Goal: Information Seeking & Learning: Learn about a topic

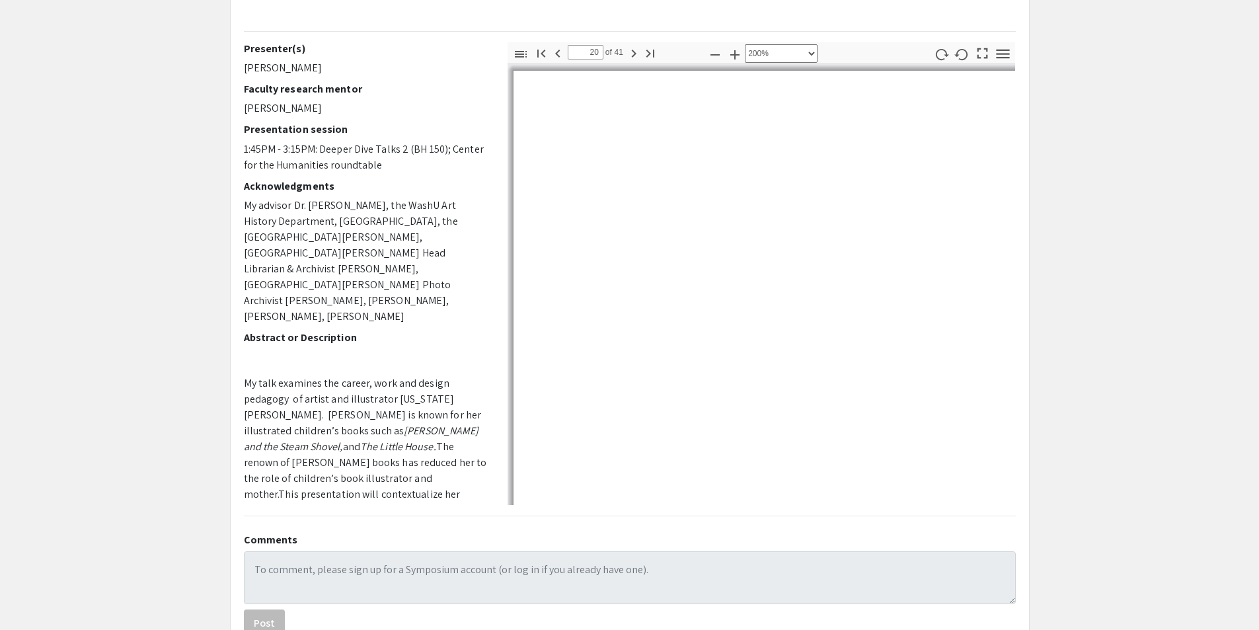
scroll to position [13703, 6]
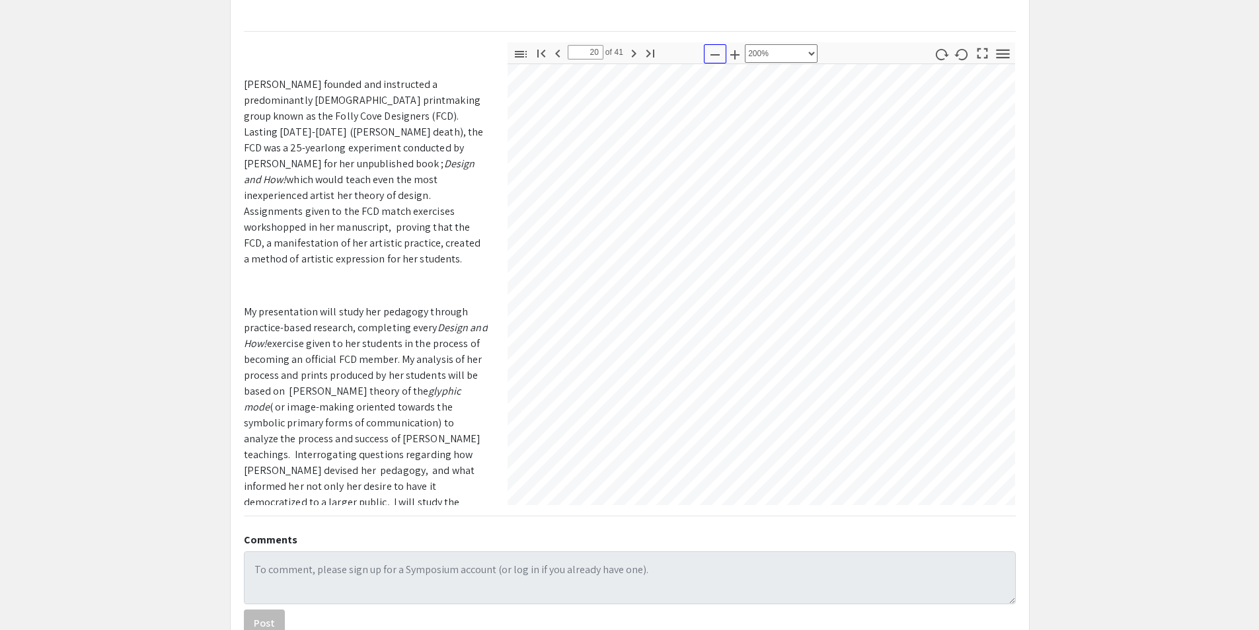
click at [716, 57] on icon "button" at bounding box center [715, 55] width 16 height 16
click at [717, 55] on icon "button" at bounding box center [715, 55] width 16 height 16
click at [716, 55] on icon "button" at bounding box center [714, 54] width 9 height 1
click at [715, 55] on icon "button" at bounding box center [714, 54] width 9 height 1
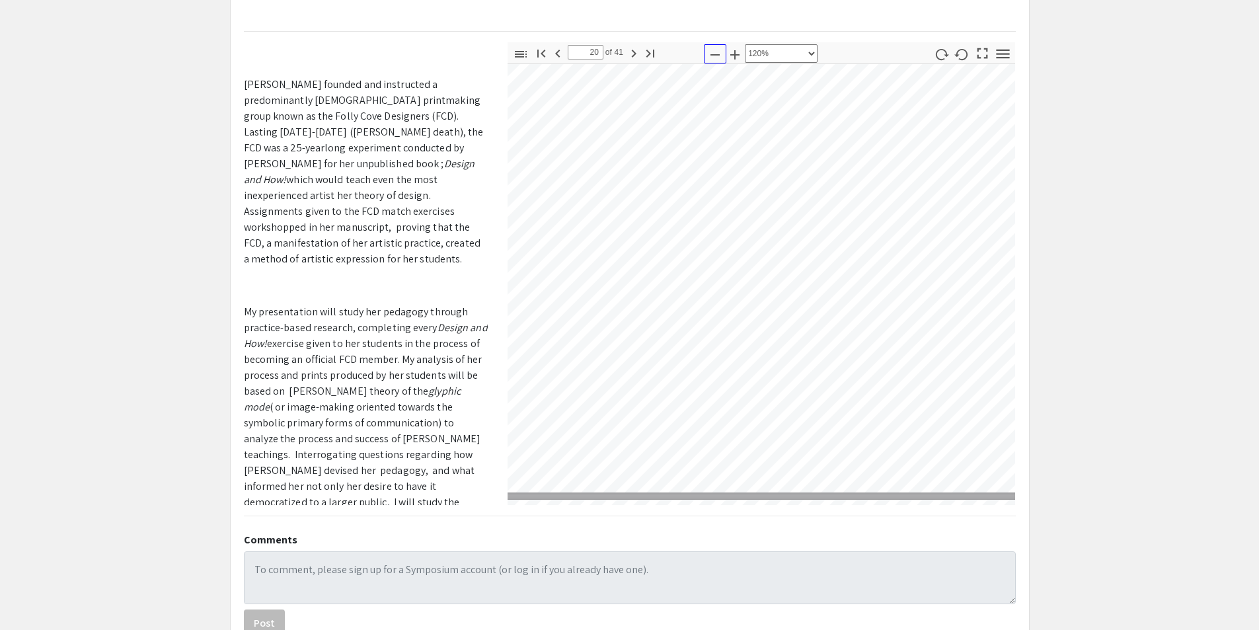
click at [716, 55] on icon "button" at bounding box center [714, 54] width 9 height 1
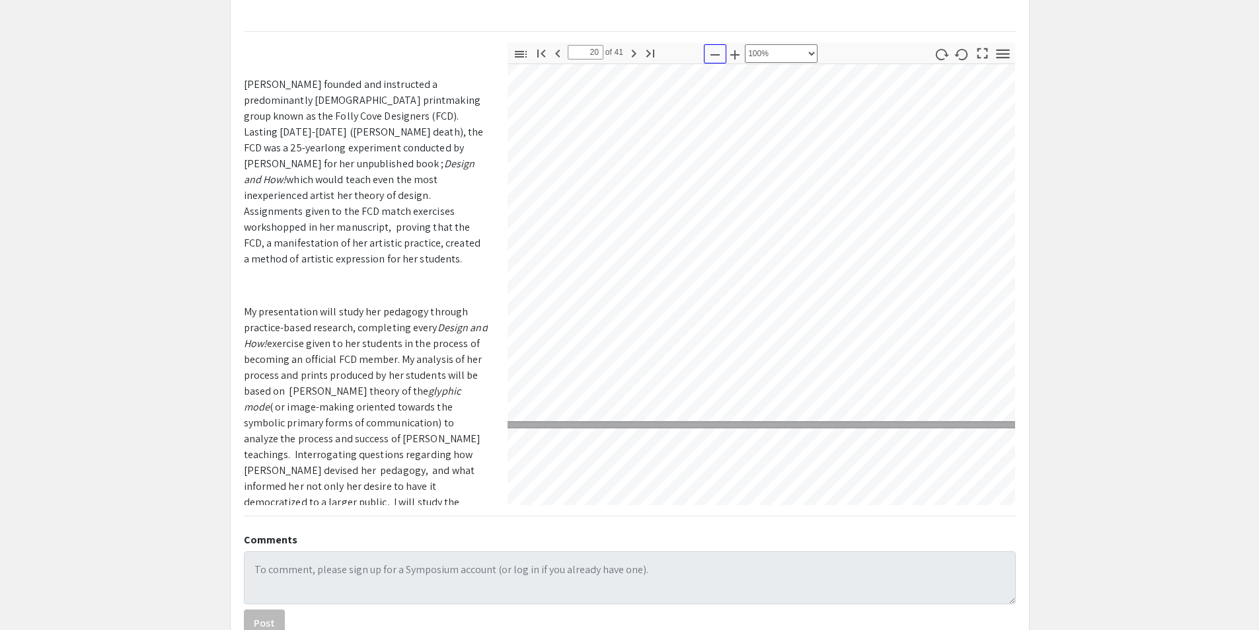
click at [715, 55] on icon "button" at bounding box center [714, 54] width 9 height 1
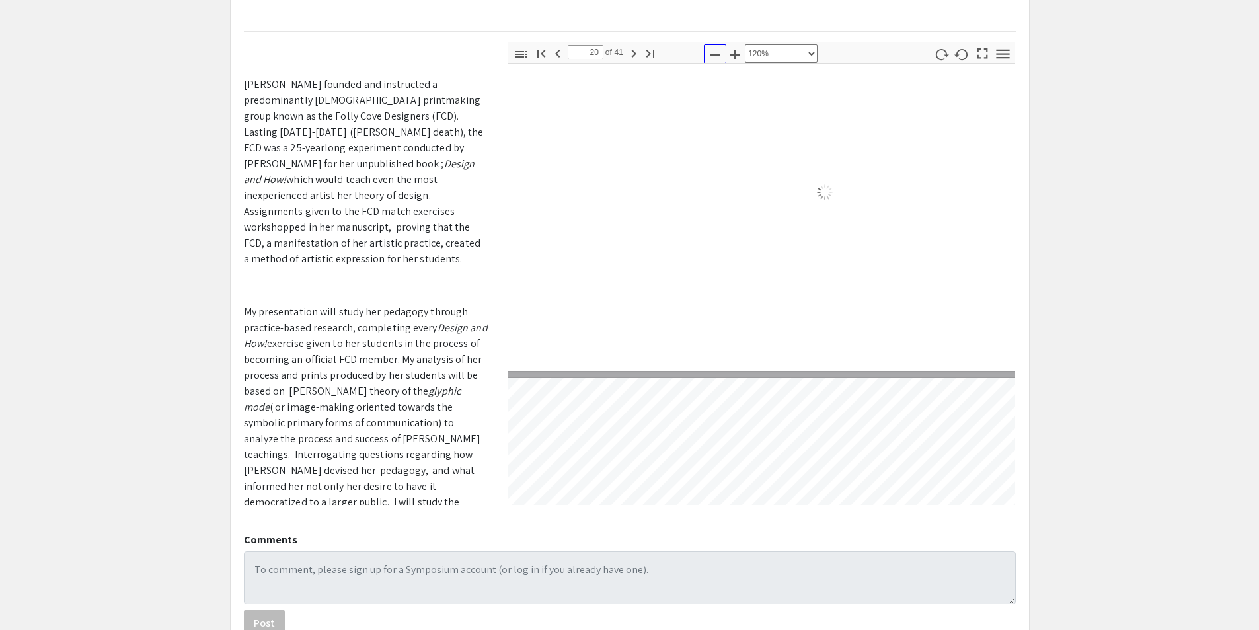
click at [715, 54] on icon "button" at bounding box center [715, 55] width 16 height 16
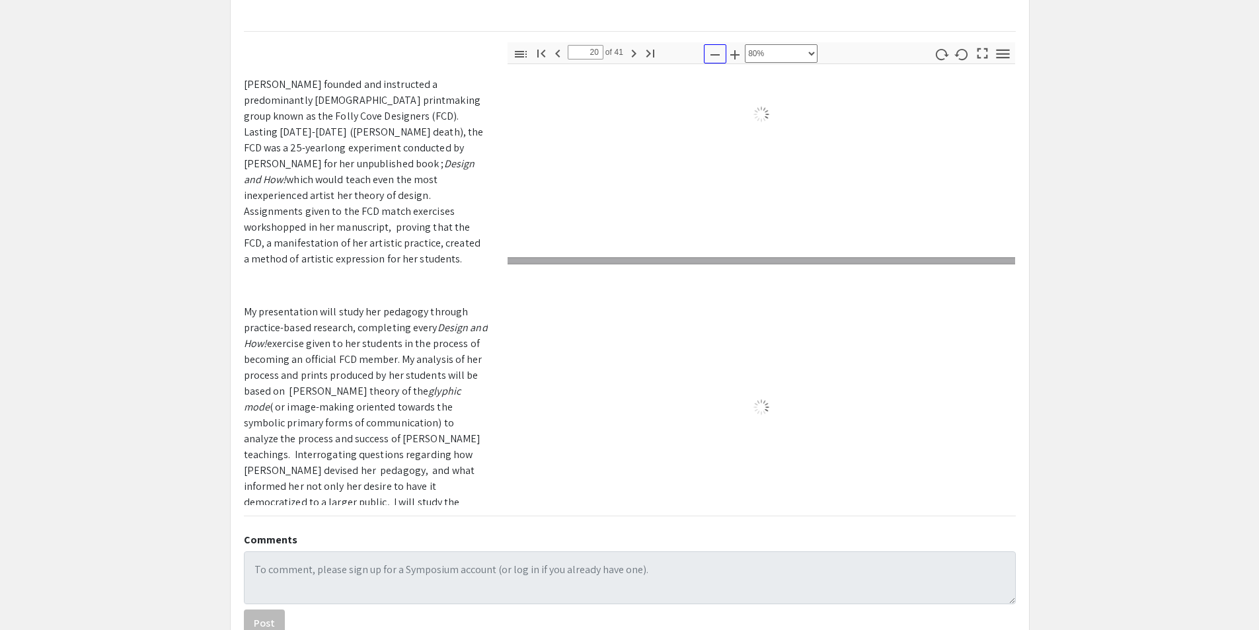
scroll to position [5568, 6]
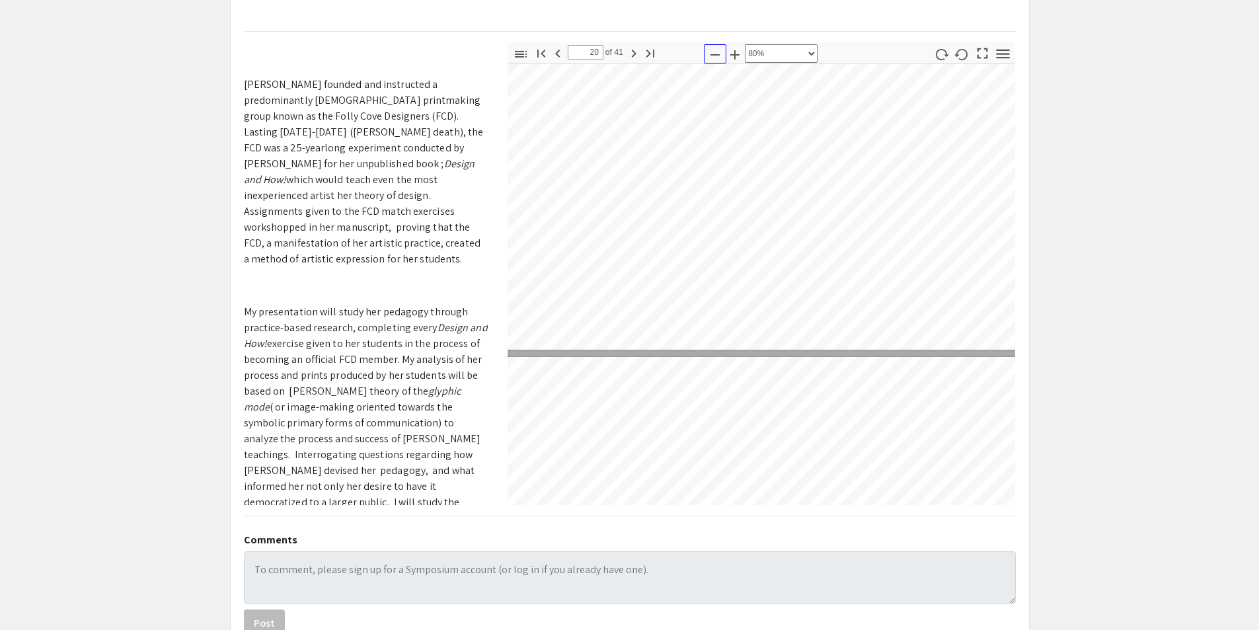
click at [715, 55] on icon "button" at bounding box center [714, 54] width 9 height 1
select select "custom"
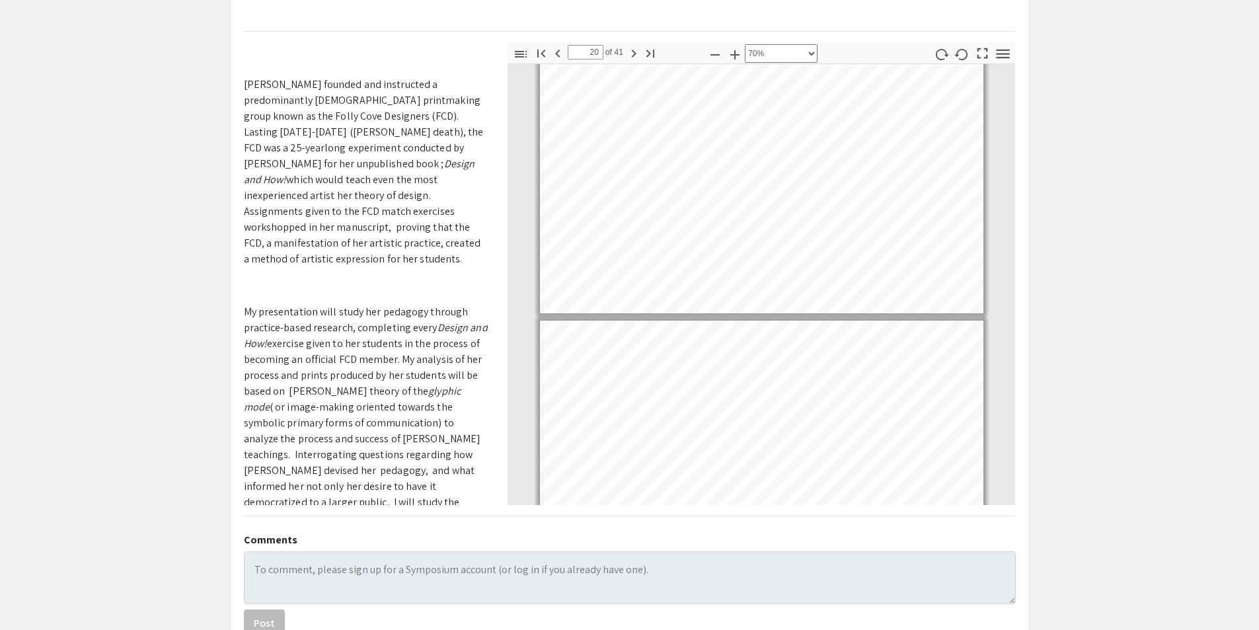
type input "21"
select select "custom"
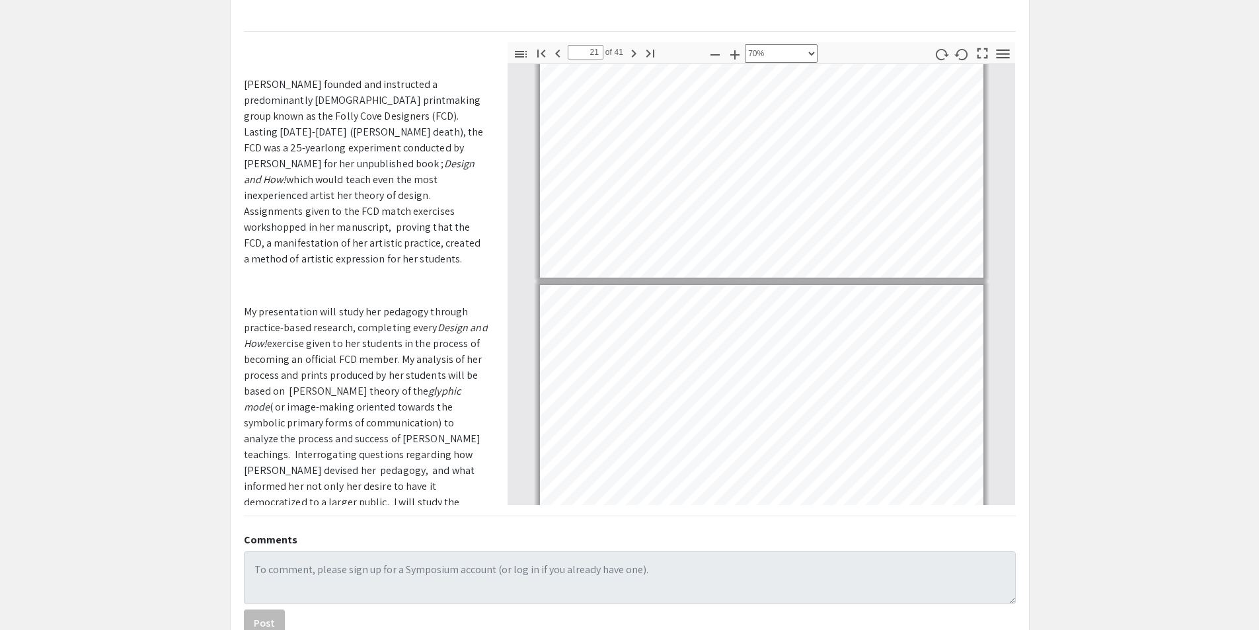
type input "22"
select select "custom"
type input "23"
select select "custom"
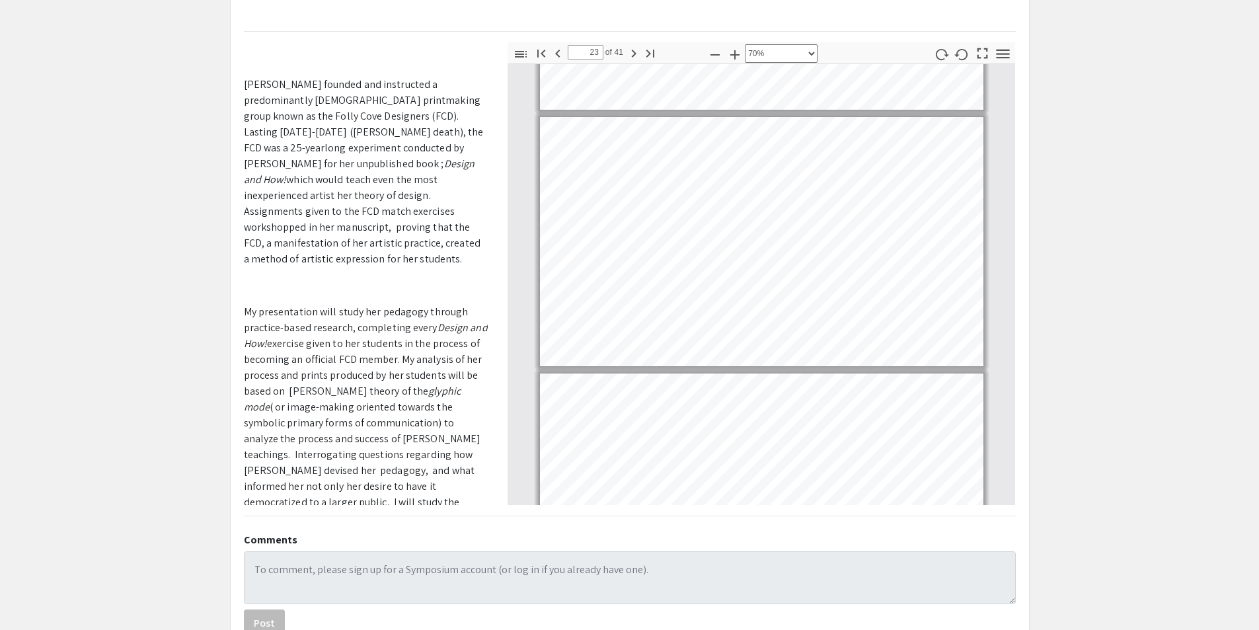
type input "24"
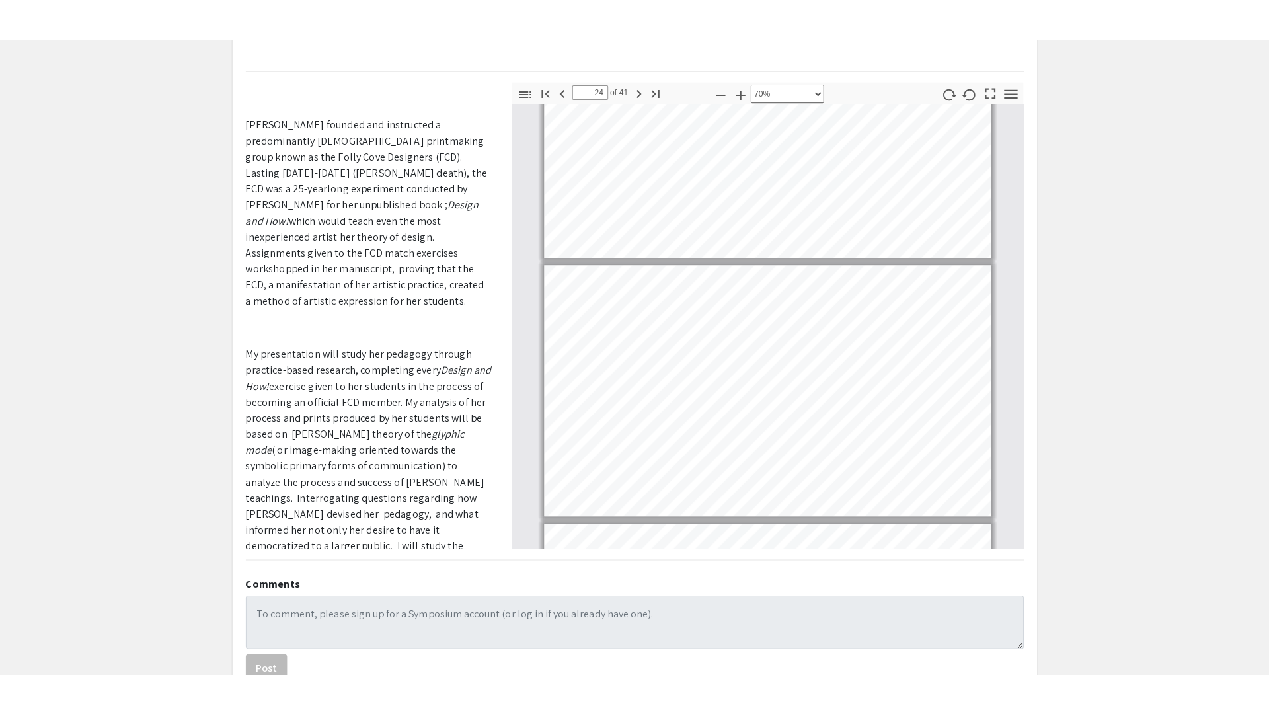
scroll to position [5760, 0]
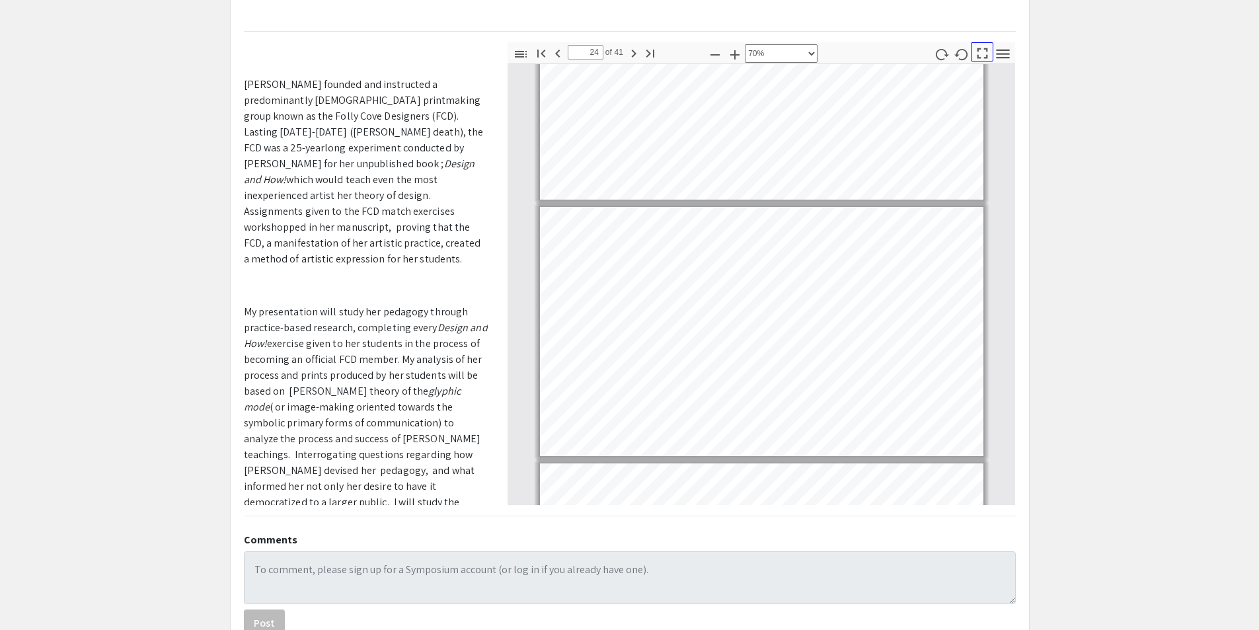
drag, startPoint x: 984, startPoint y: 56, endPoint x: 984, endPoint y: 114, distance: 57.5
click at [985, 56] on icon "button" at bounding box center [982, 53] width 18 height 18
select select "page-fit"
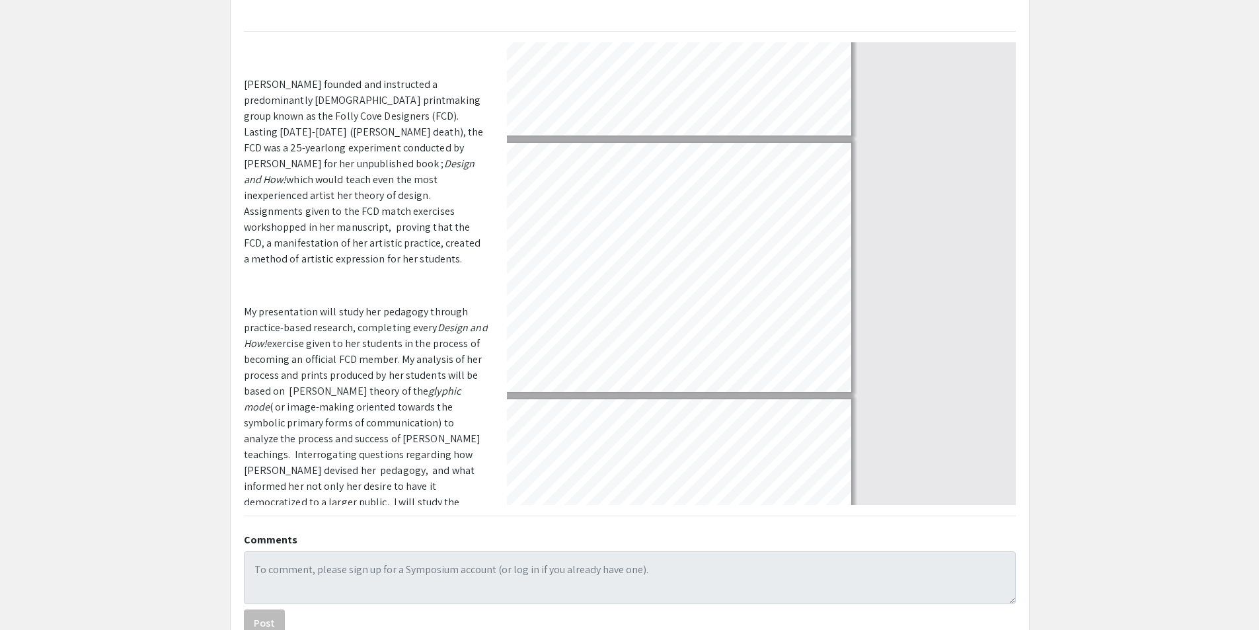
scroll to position [713, 0]
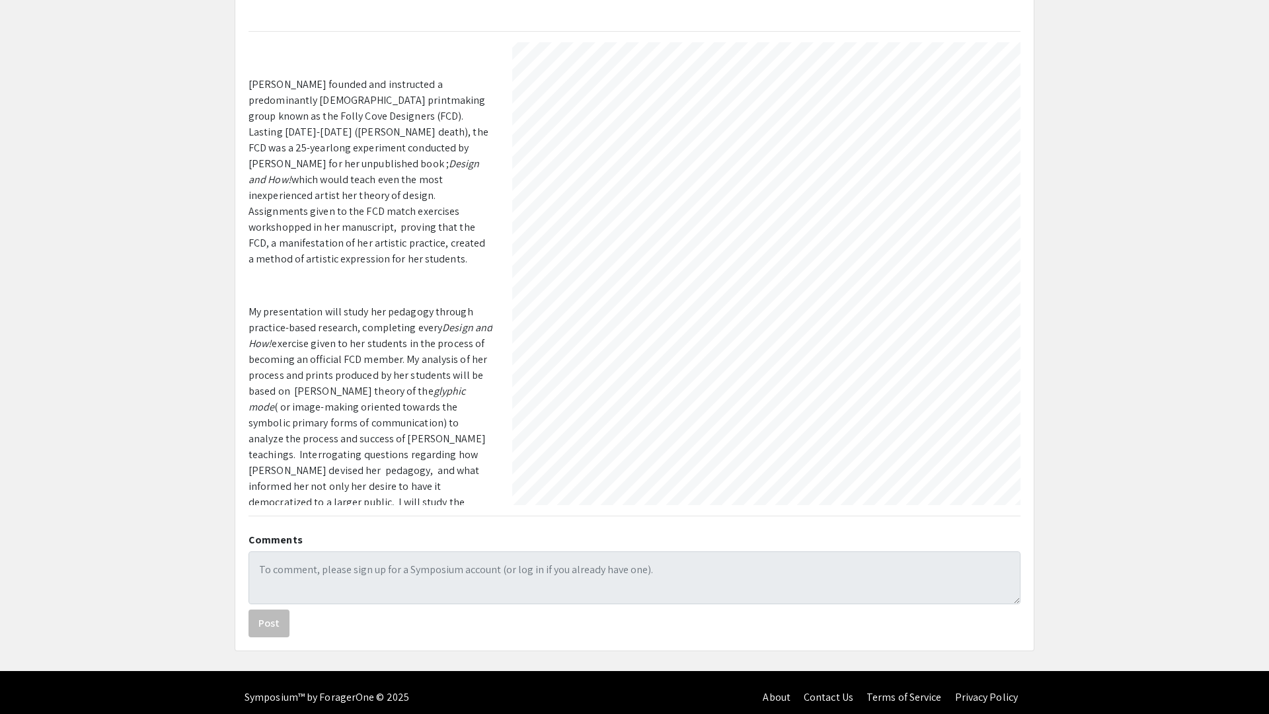
type input "24"
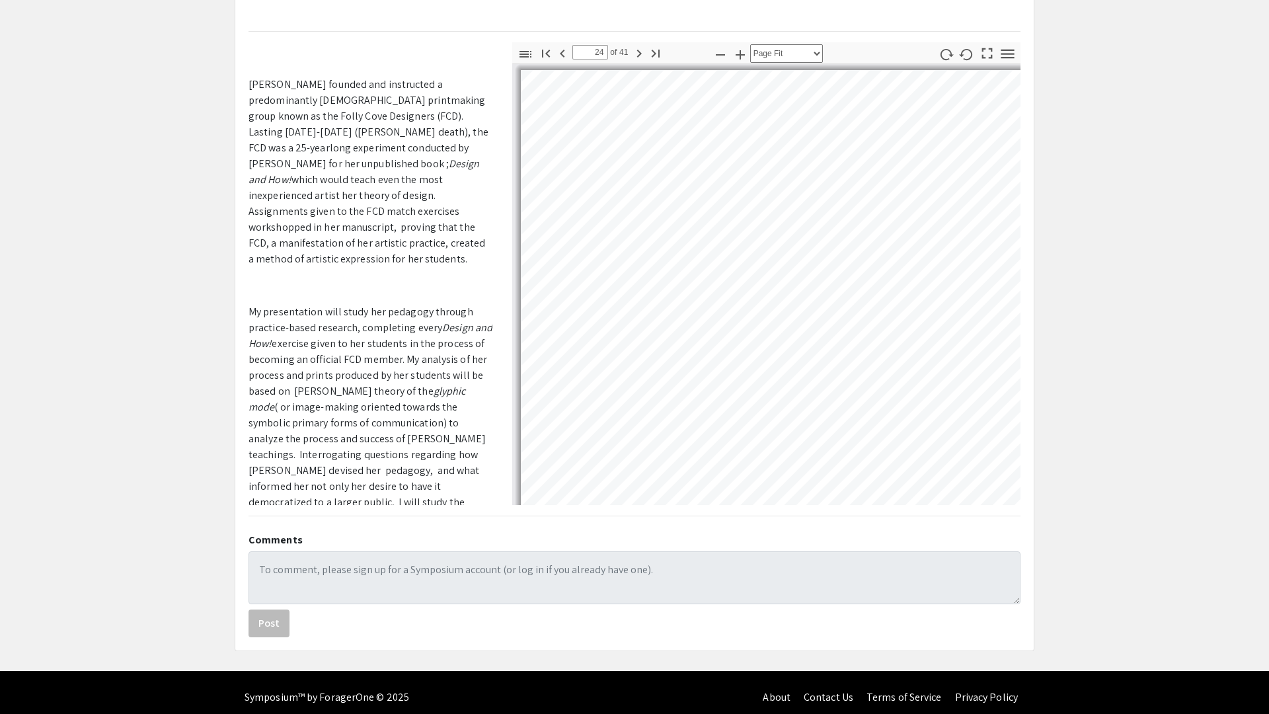
select select "custom"
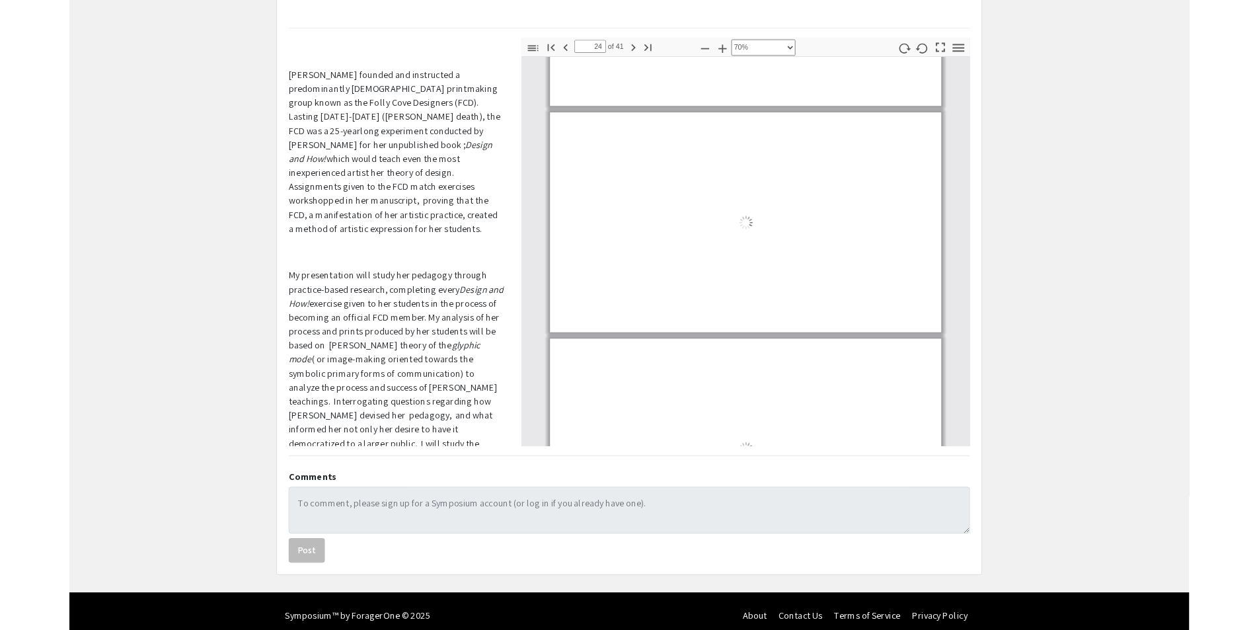
scroll to position [5903, 0]
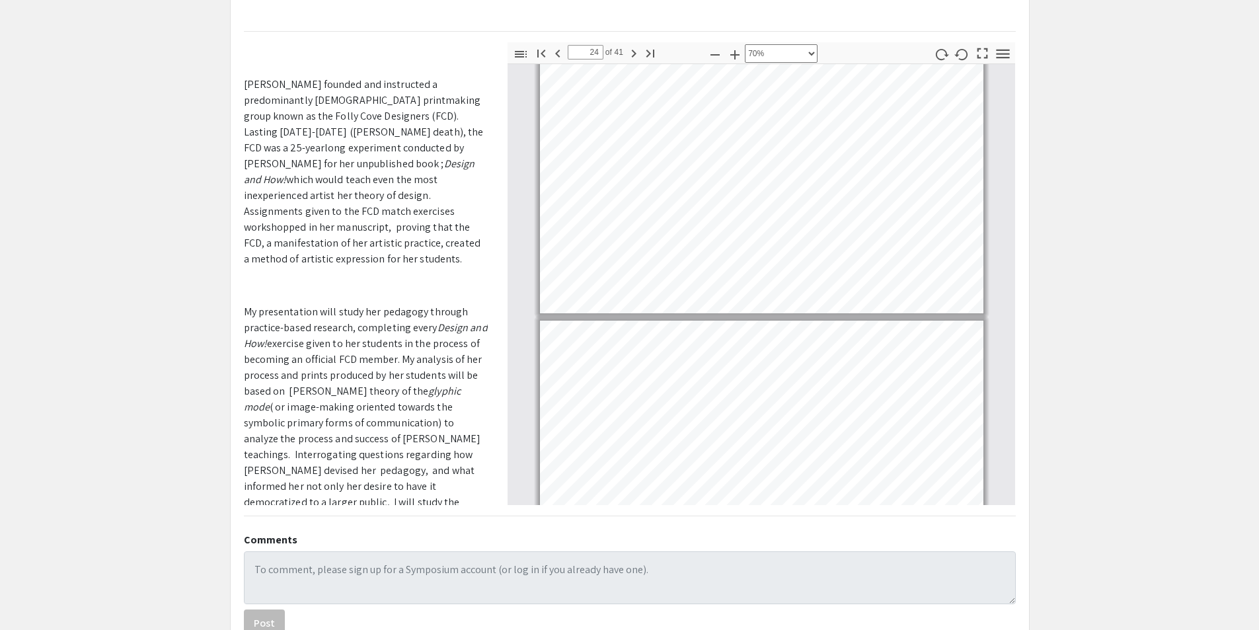
type input "25"
select select "custom"
type input "26"
select select "custom"
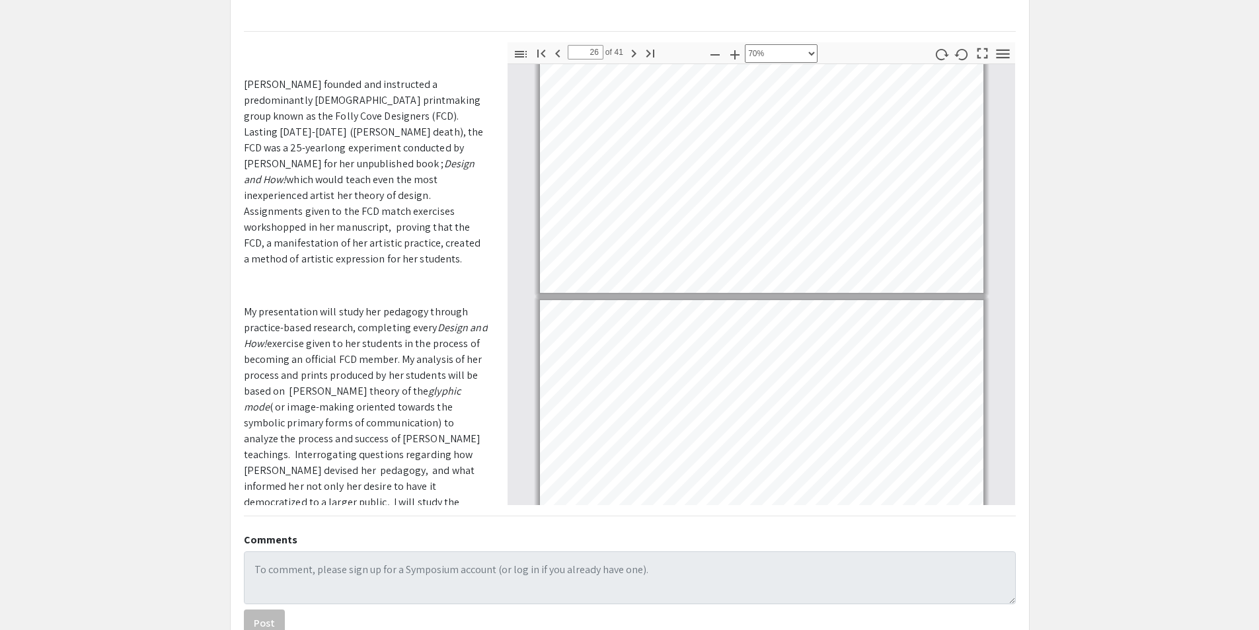
type input "27"
select select "custom"
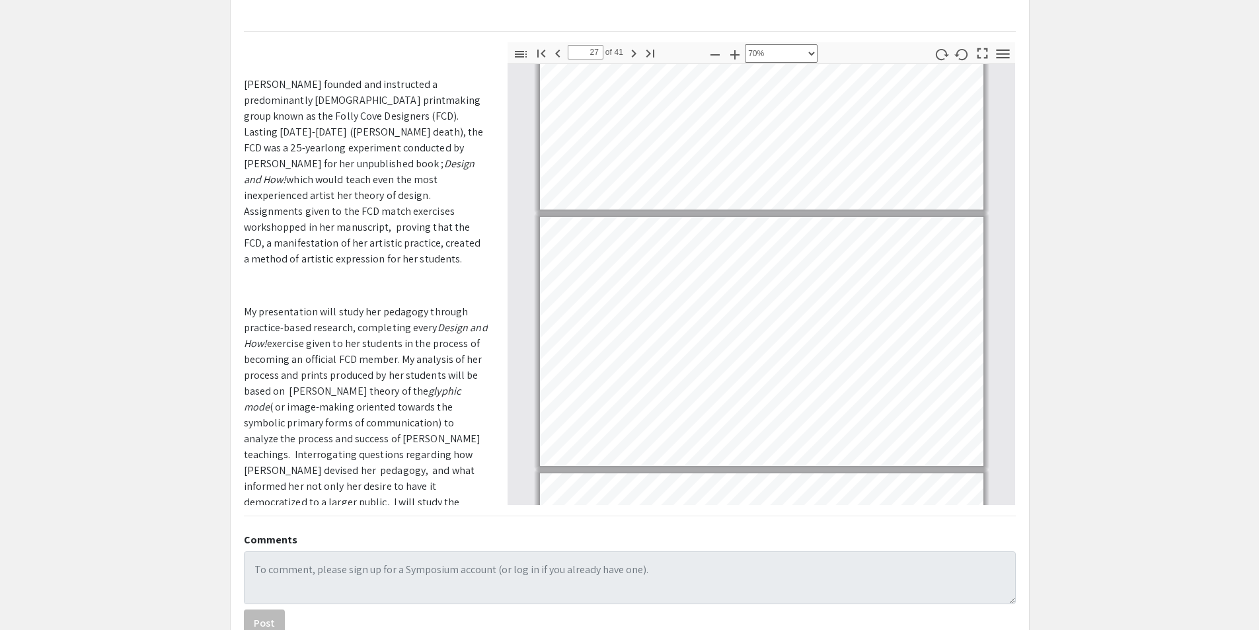
type input "28"
select select "custom"
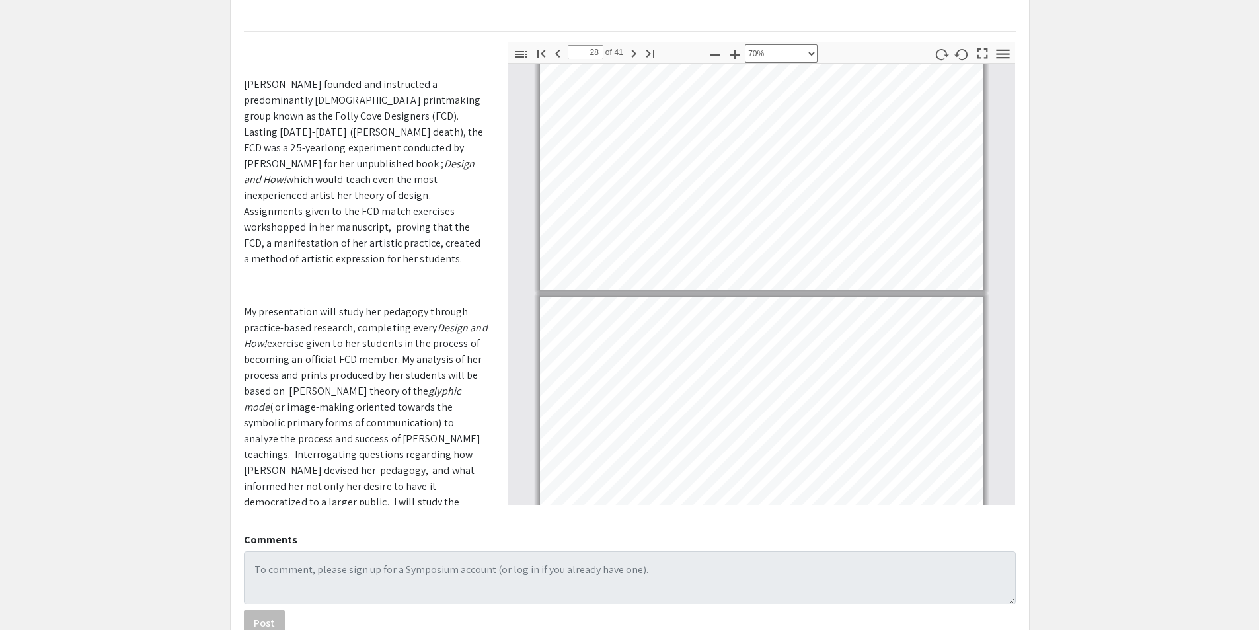
type input "29"
select select "custom"
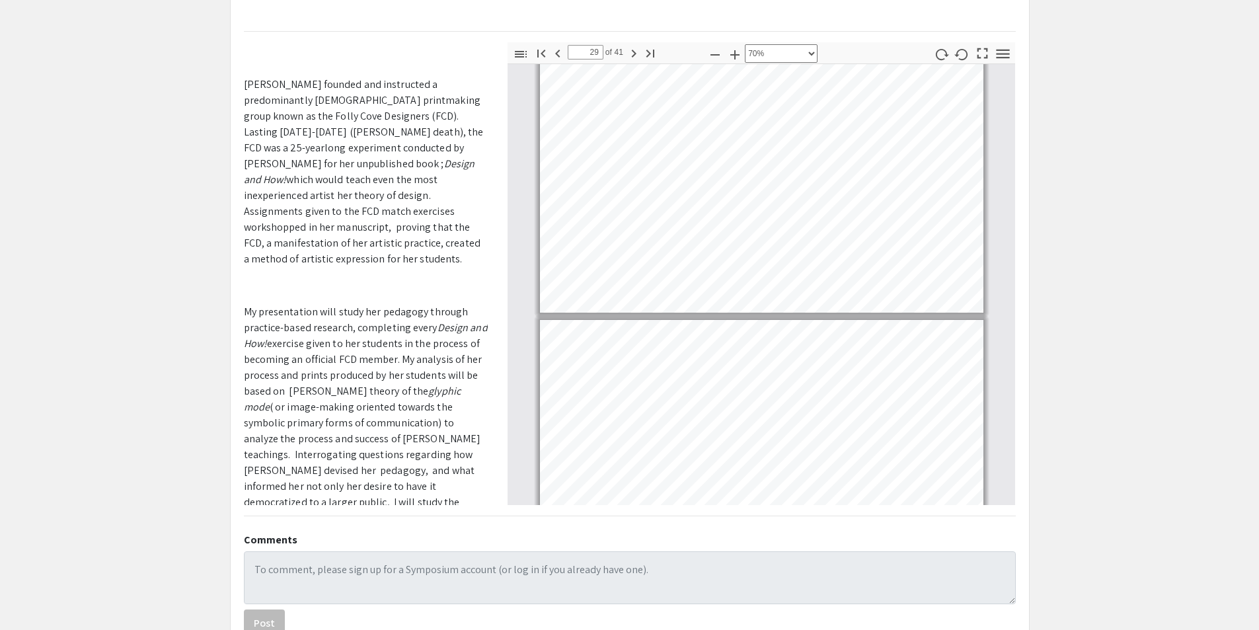
type input "30"
select select "custom"
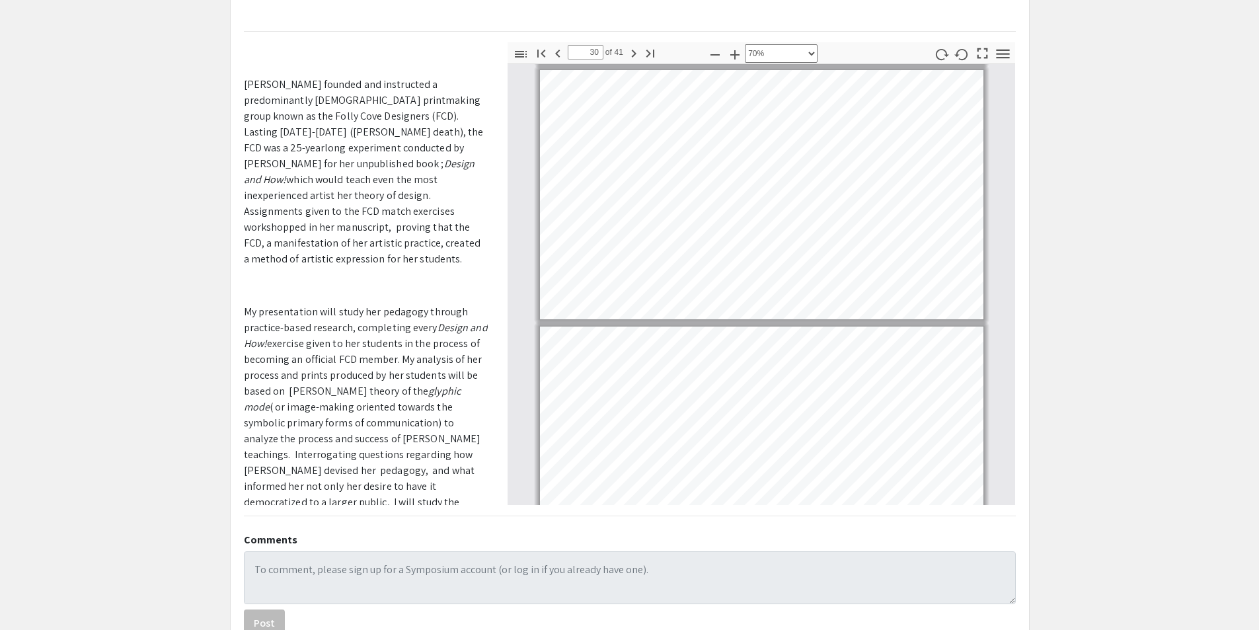
type input "31"
select select "custom"
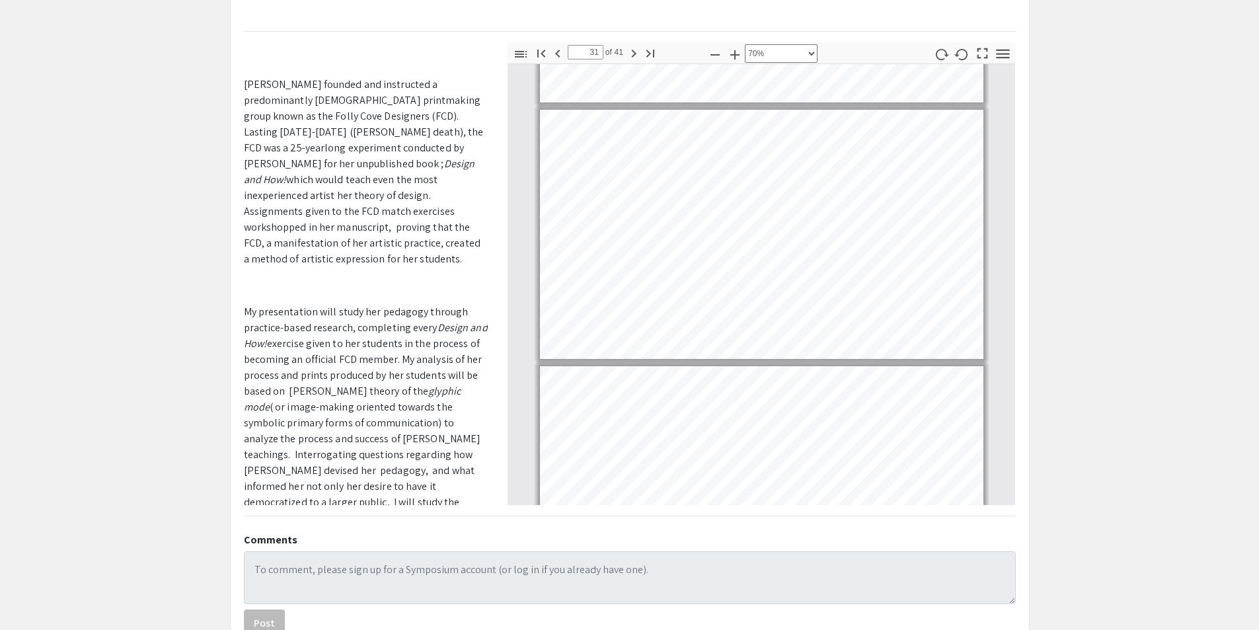
type input "32"
select select "custom"
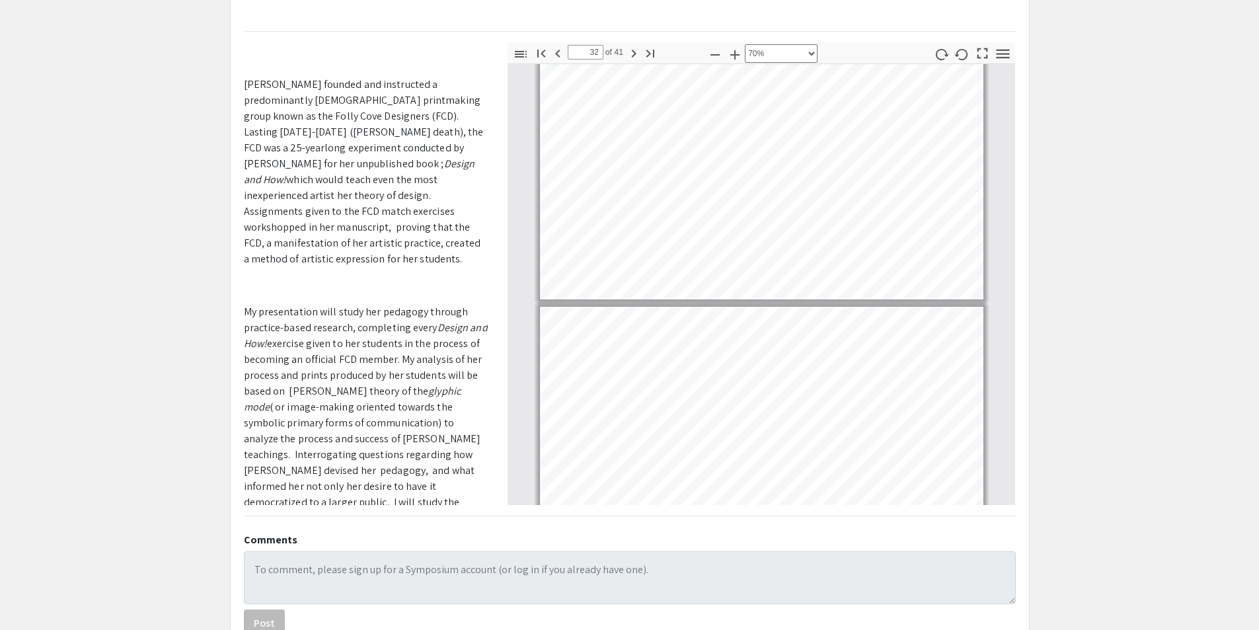
type input "33"
select select "custom"
type input "34"
select select "custom"
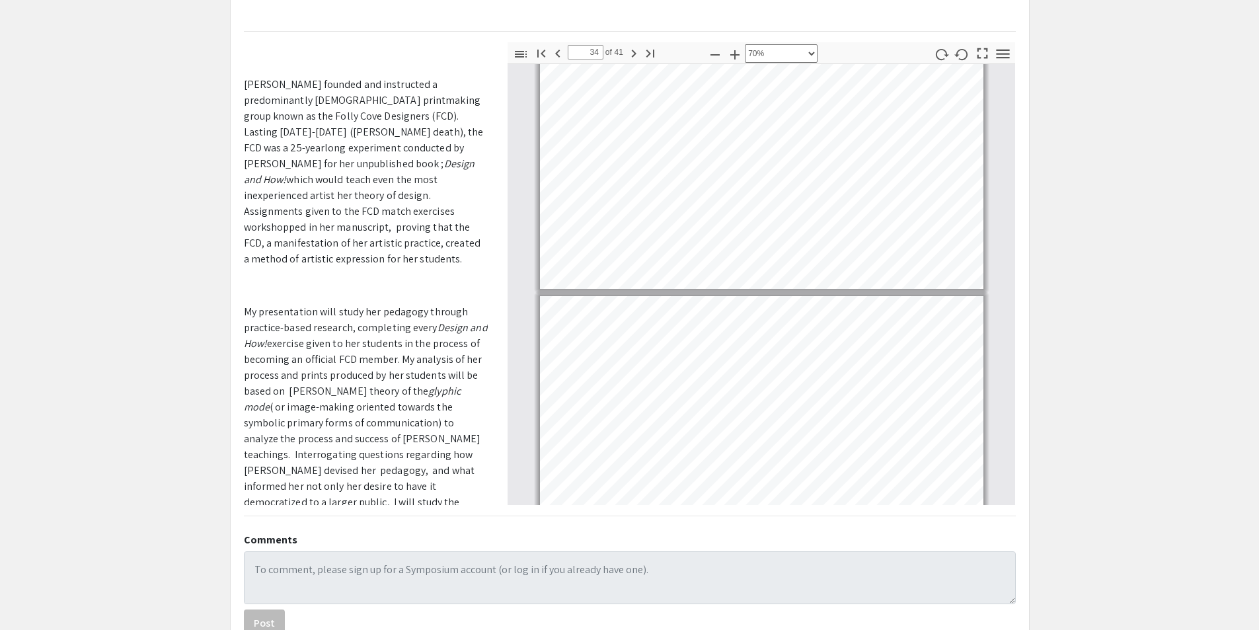
type input "35"
select select "custom"
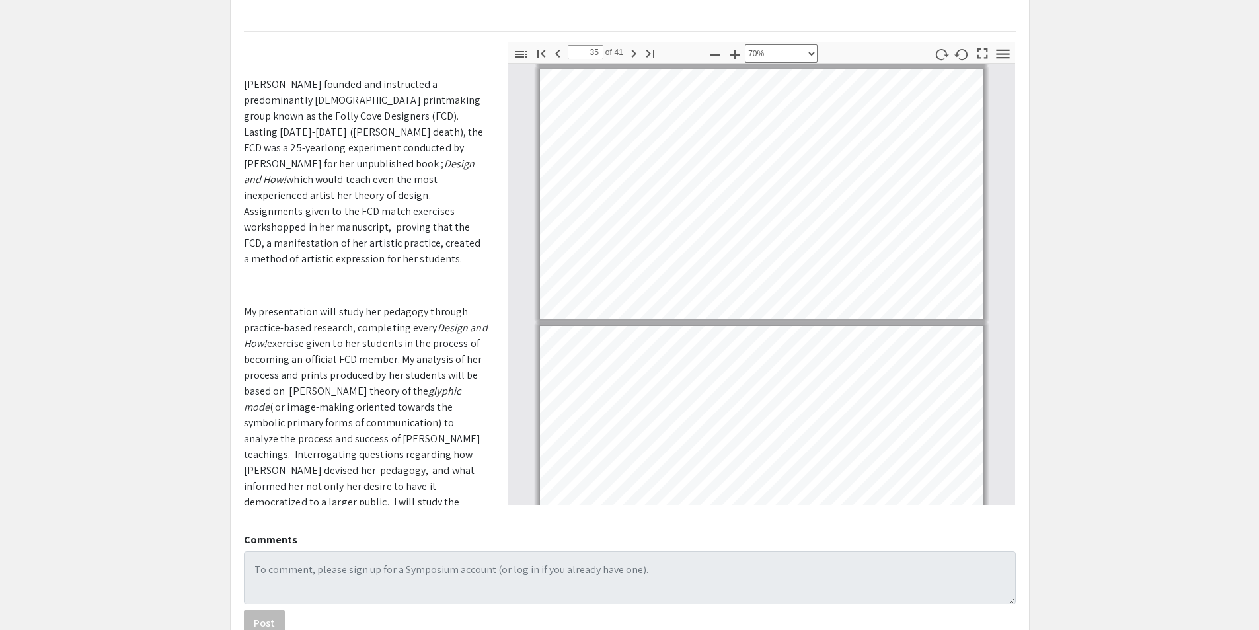
type input "36"
select select "custom"
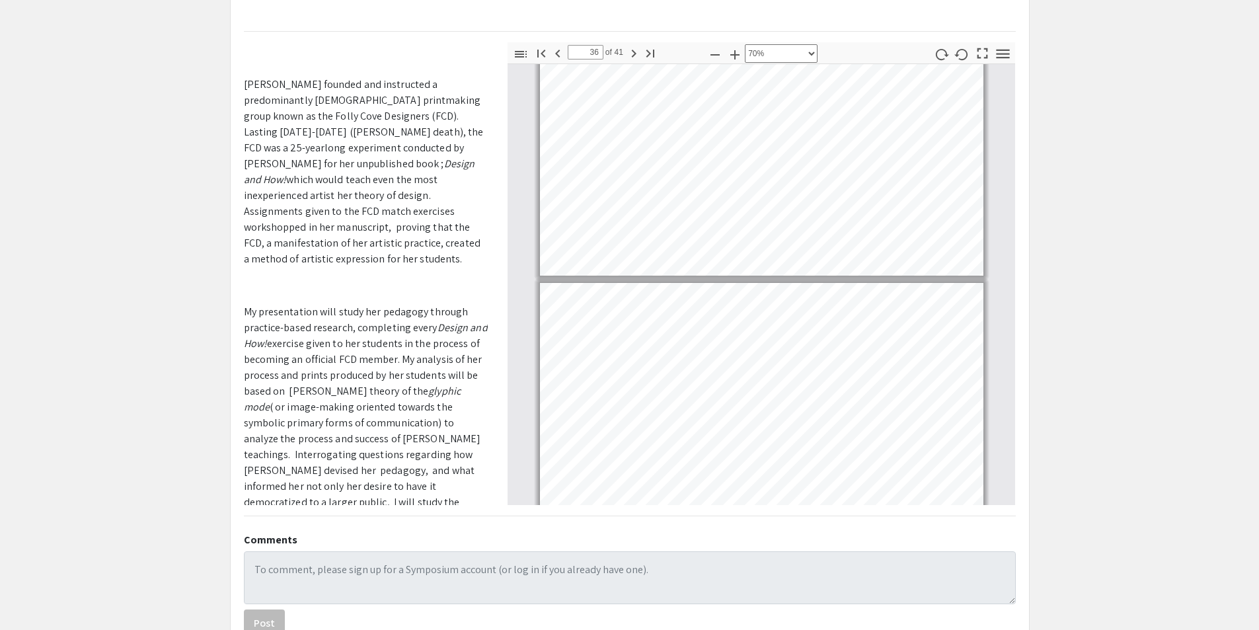
type input "37"
select select "custom"
type input "38"
select select "custom"
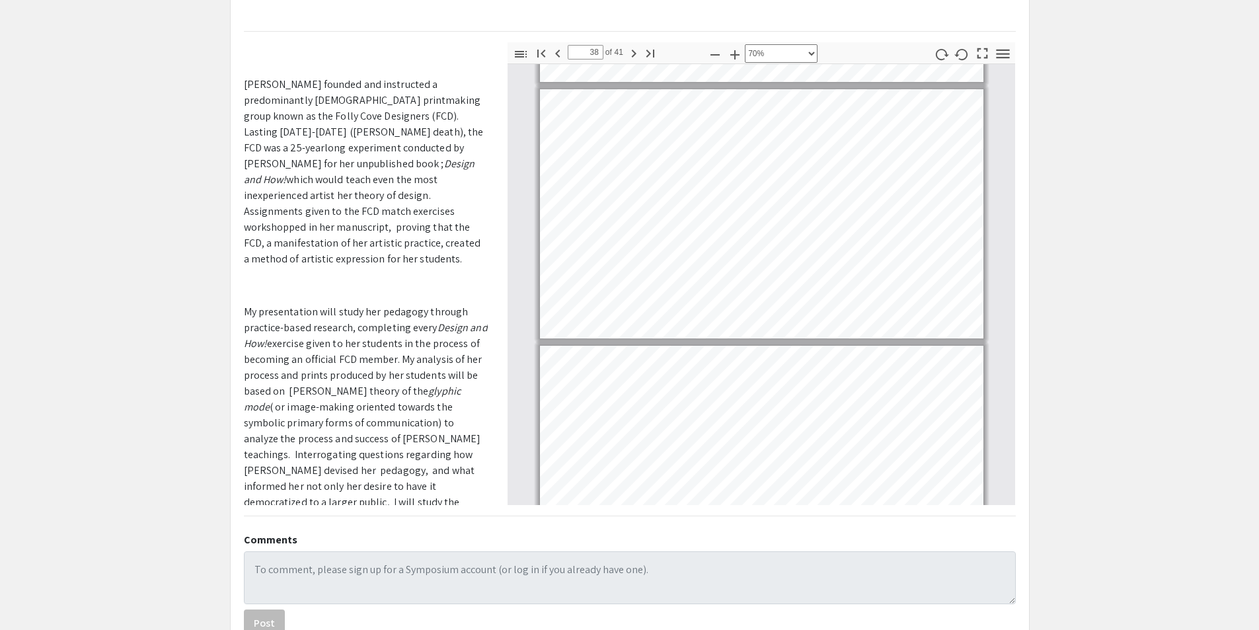
type input "39"
select select "custom"
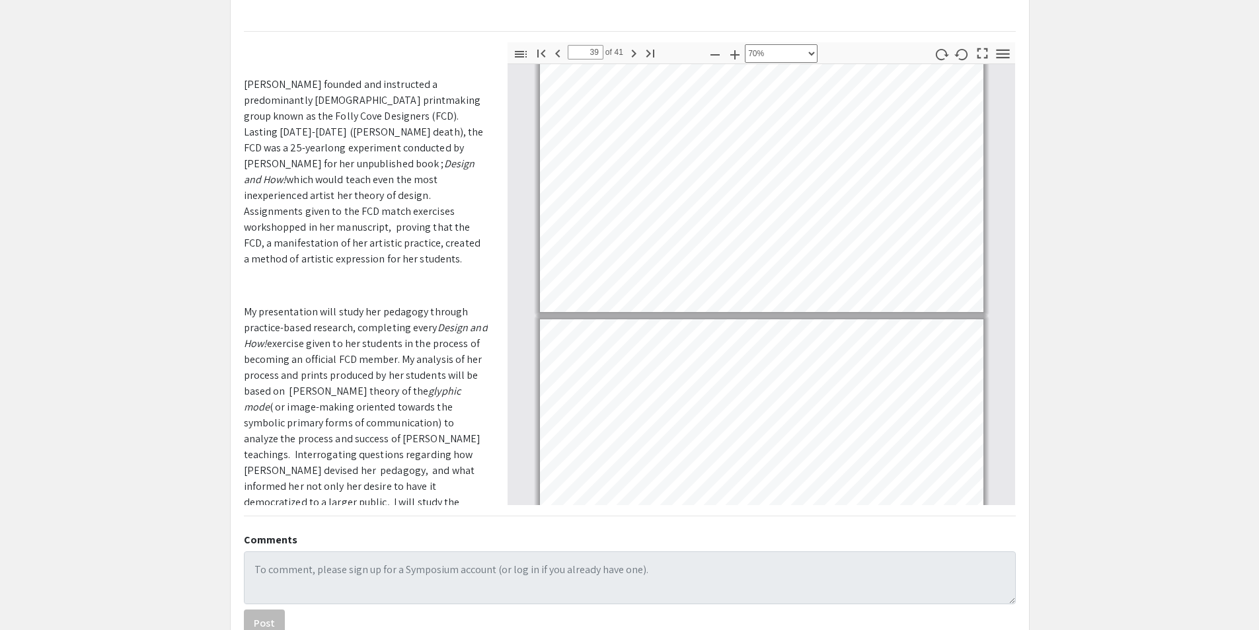
type input "40"
select select "custom"
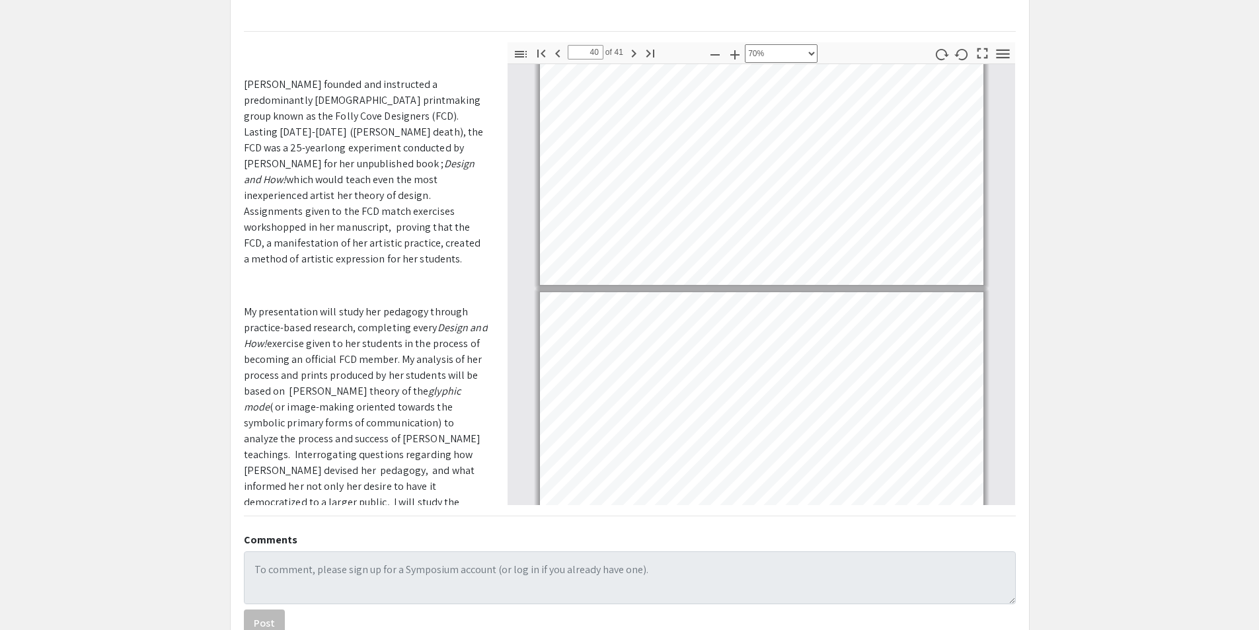
type input "41"
select select "custom"
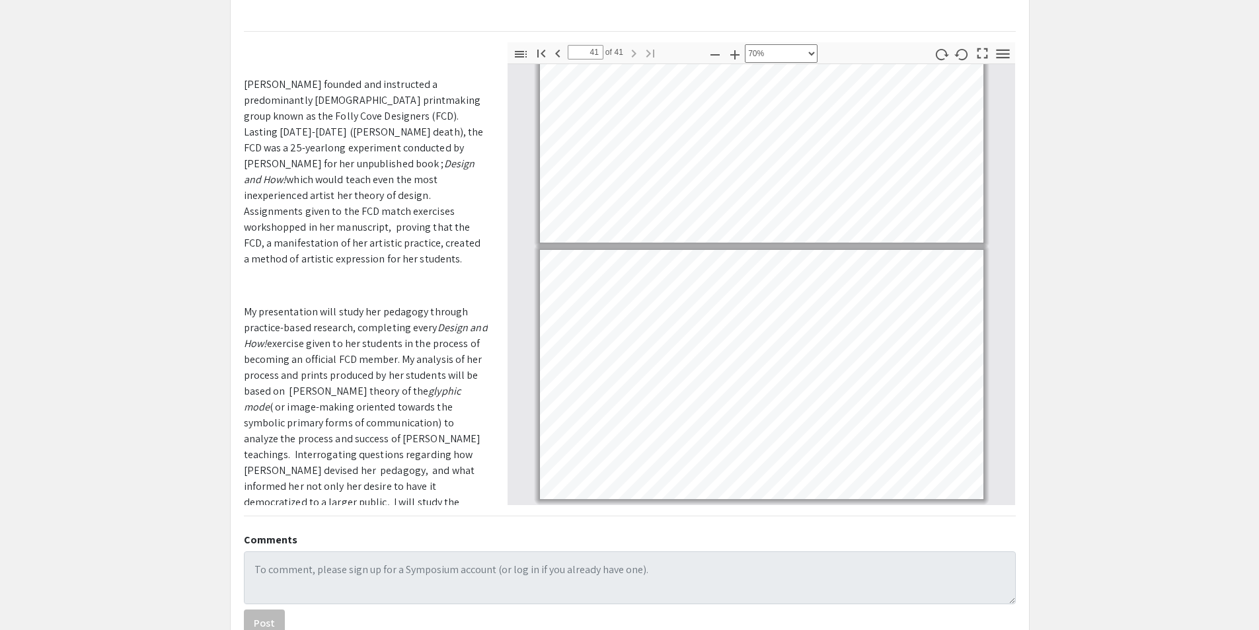
type input "40"
select select "custom"
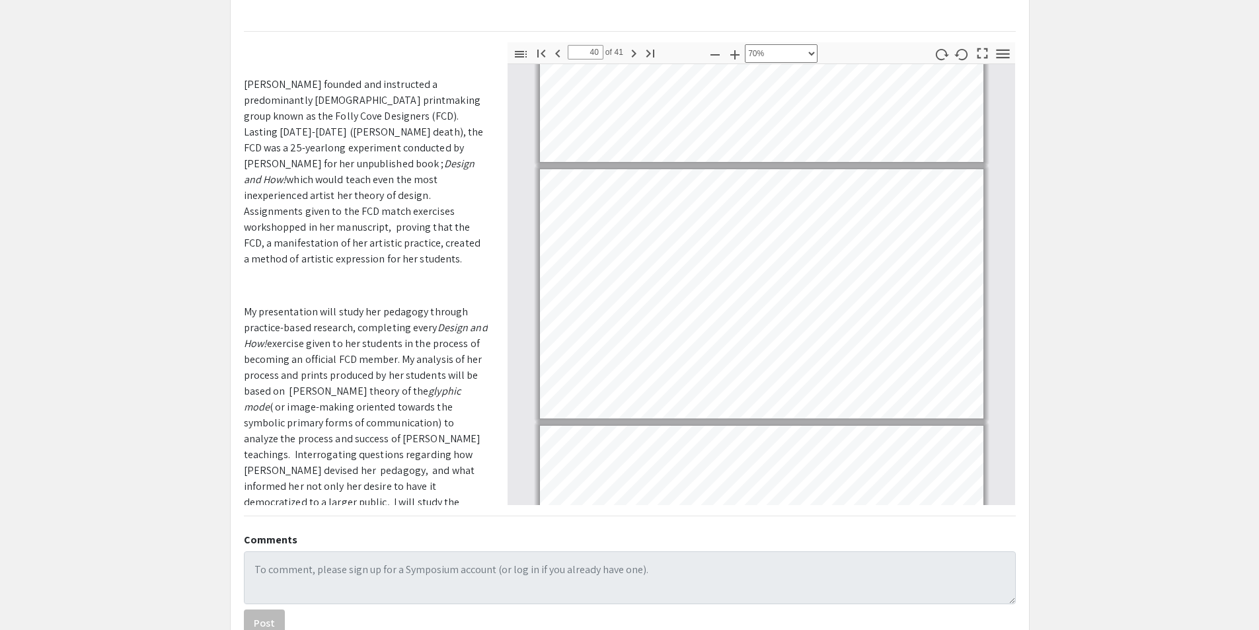
type input "39"
select select "custom"
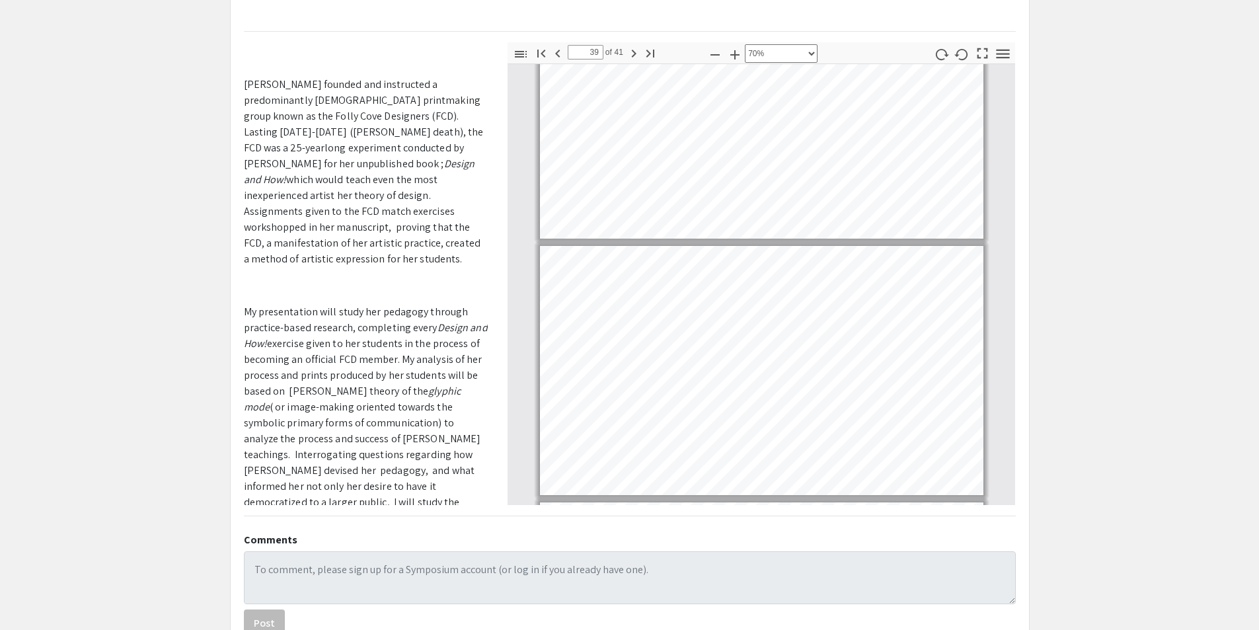
type input "38"
select select "custom"
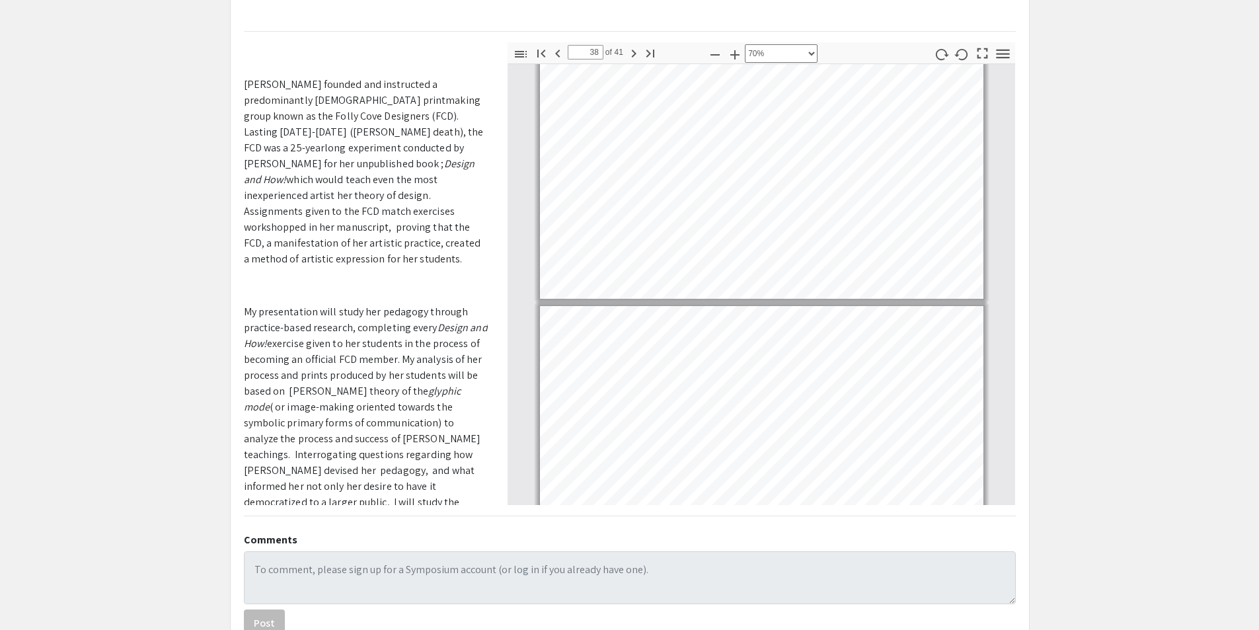
type input "37"
select select "custom"
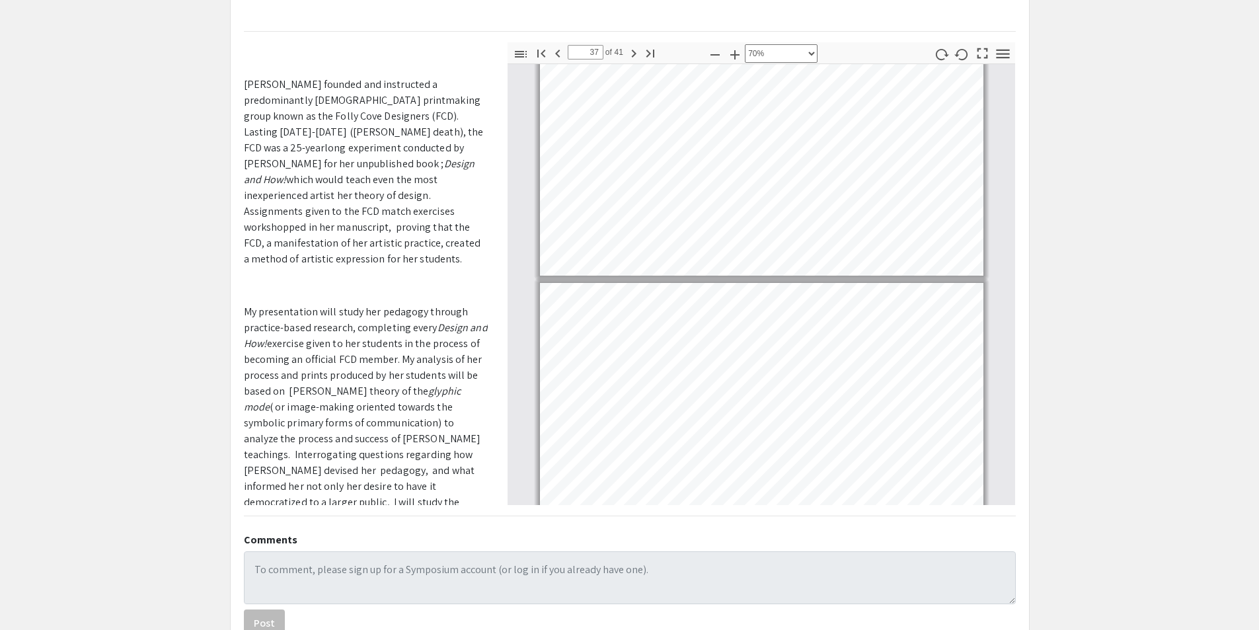
type input "36"
select select "custom"
type input "35"
select select "custom"
type input "34"
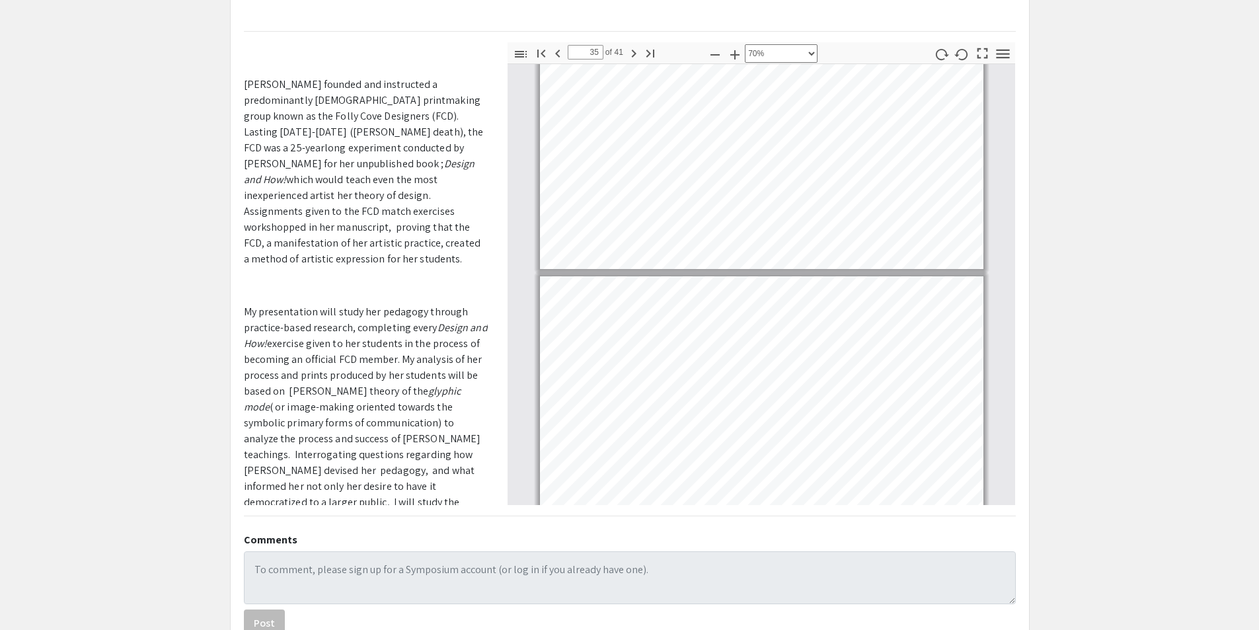
select select "custom"
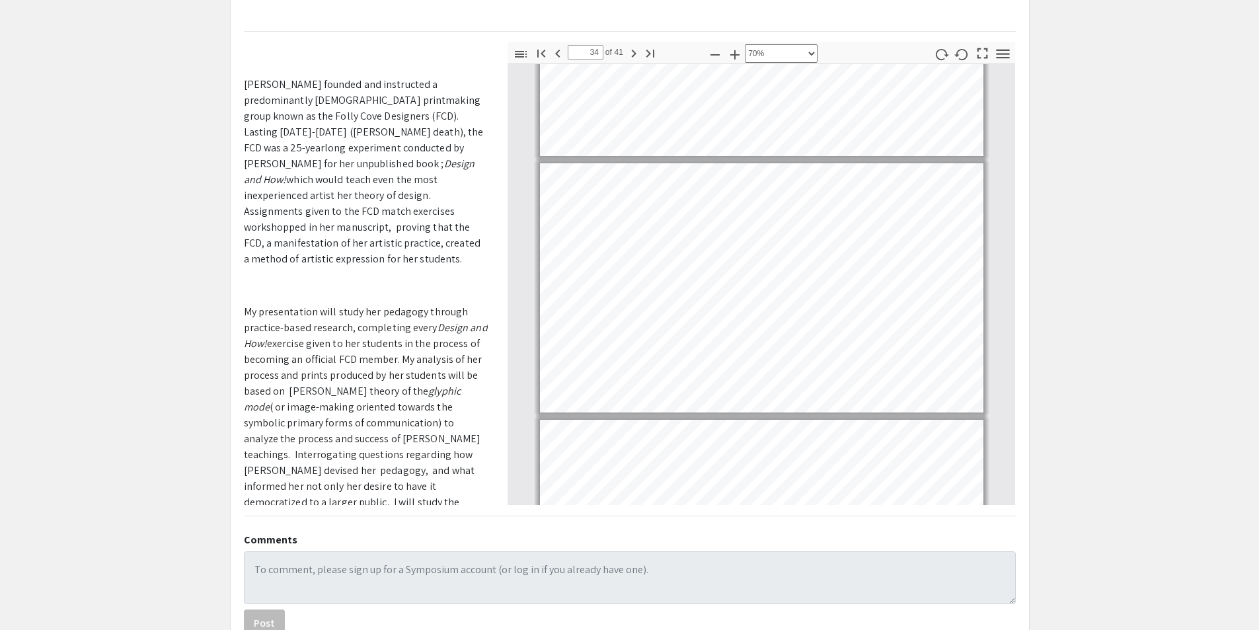
type input "33"
select select "custom"
type input "32"
select select "custom"
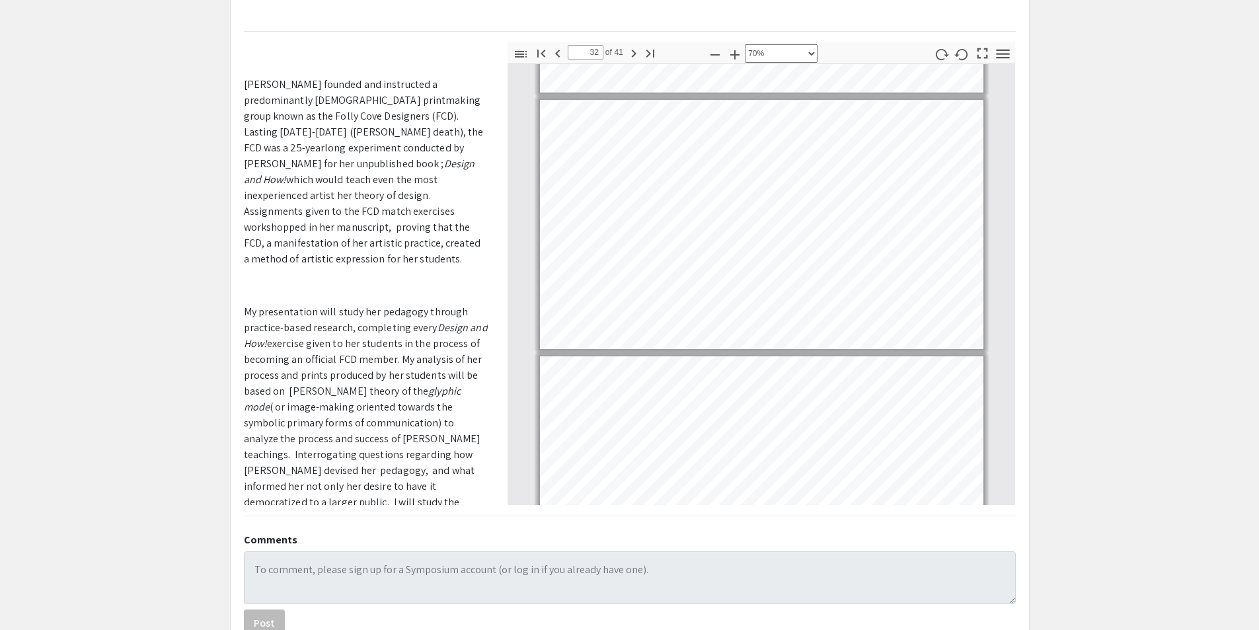
type input "31"
select select "custom"
type input "30"
select select "custom"
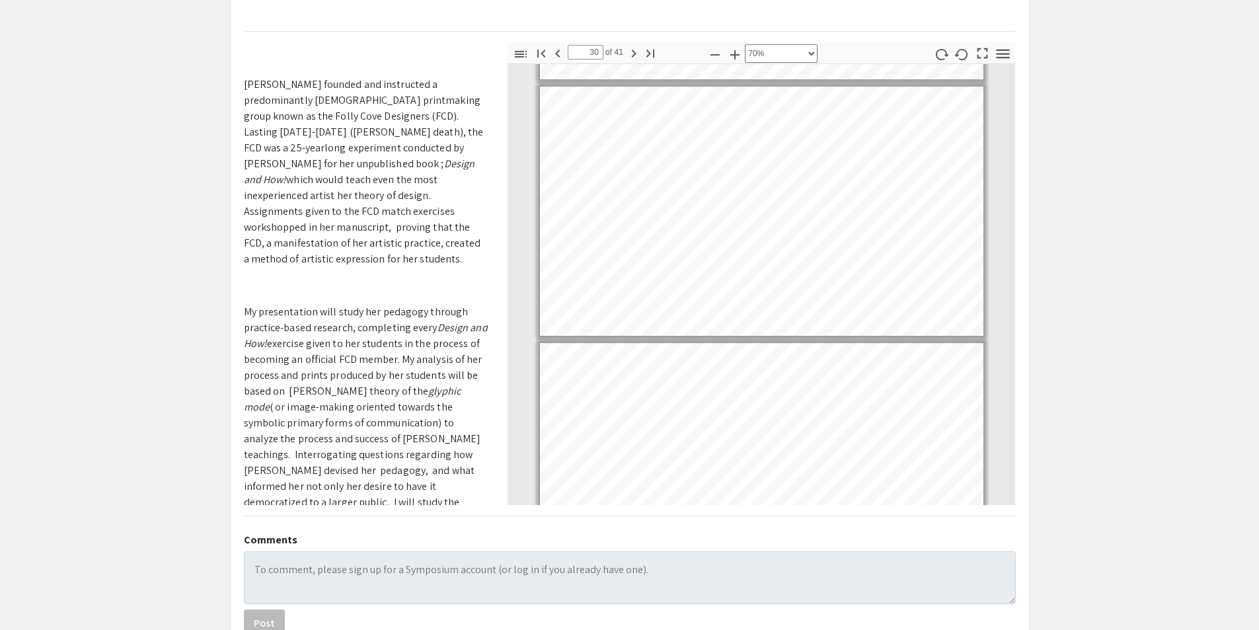
type input "29"
select select "custom"
type input "28"
select select "custom"
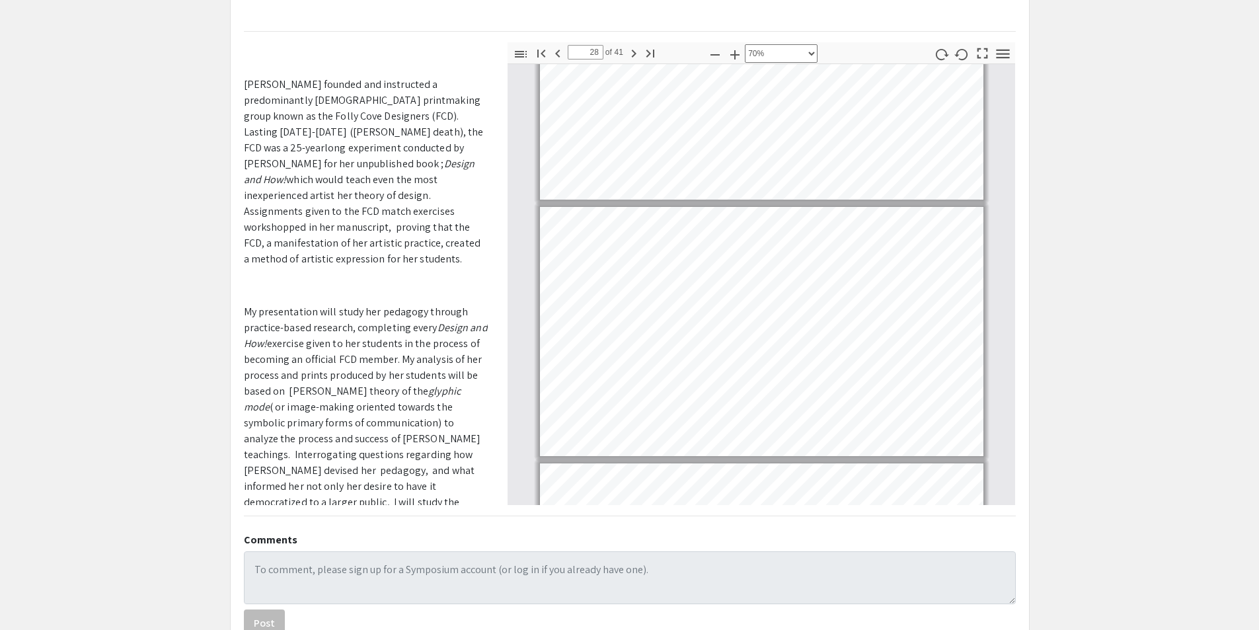
type input "27"
select select "custom"
type input "26"
select select "custom"
type input "25"
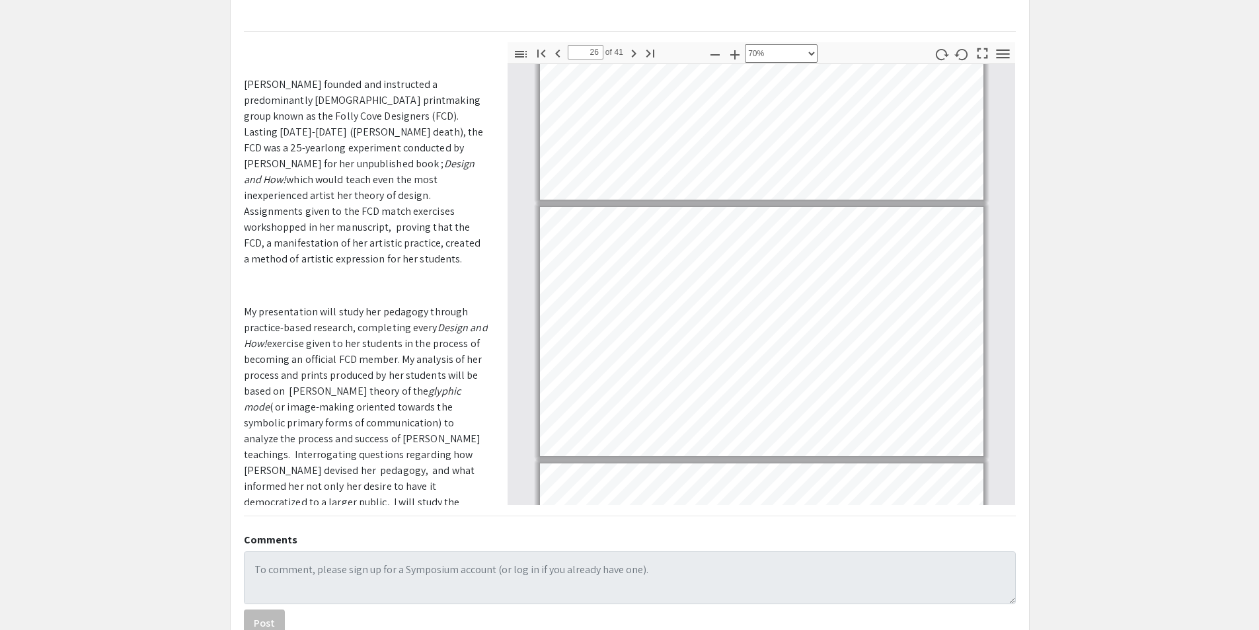
select select "custom"
type input "24"
select select "custom"
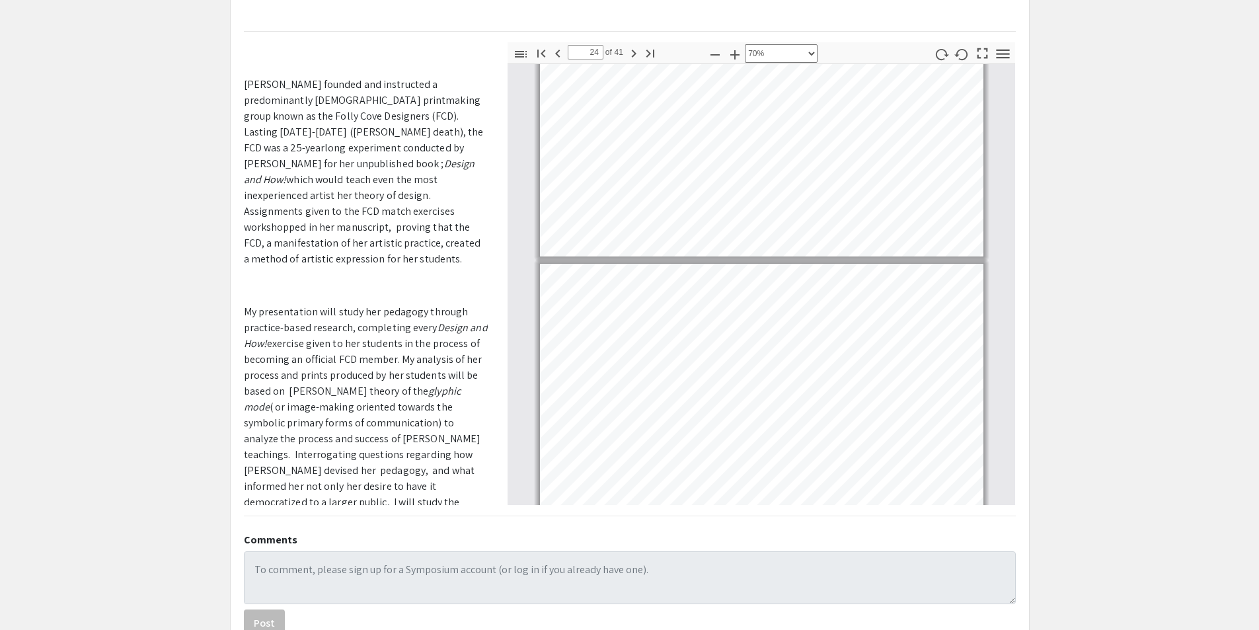
type input "21"
select select "custom"
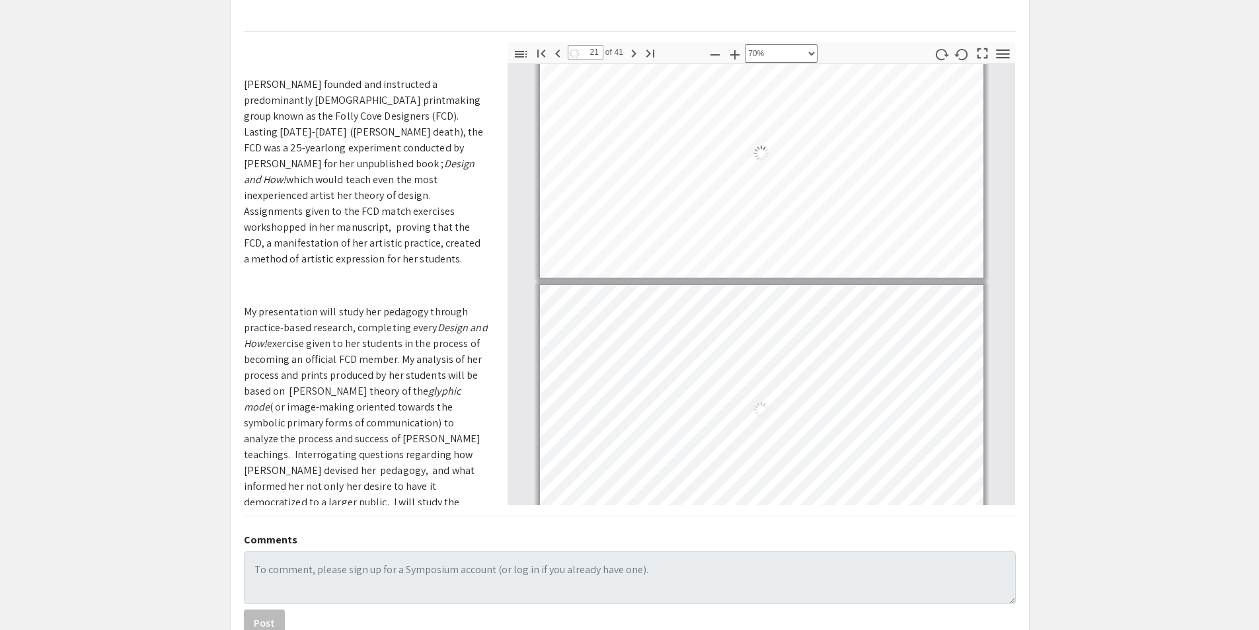
type input "20"
select select "custom"
type input "21"
select select "custom"
type input "22"
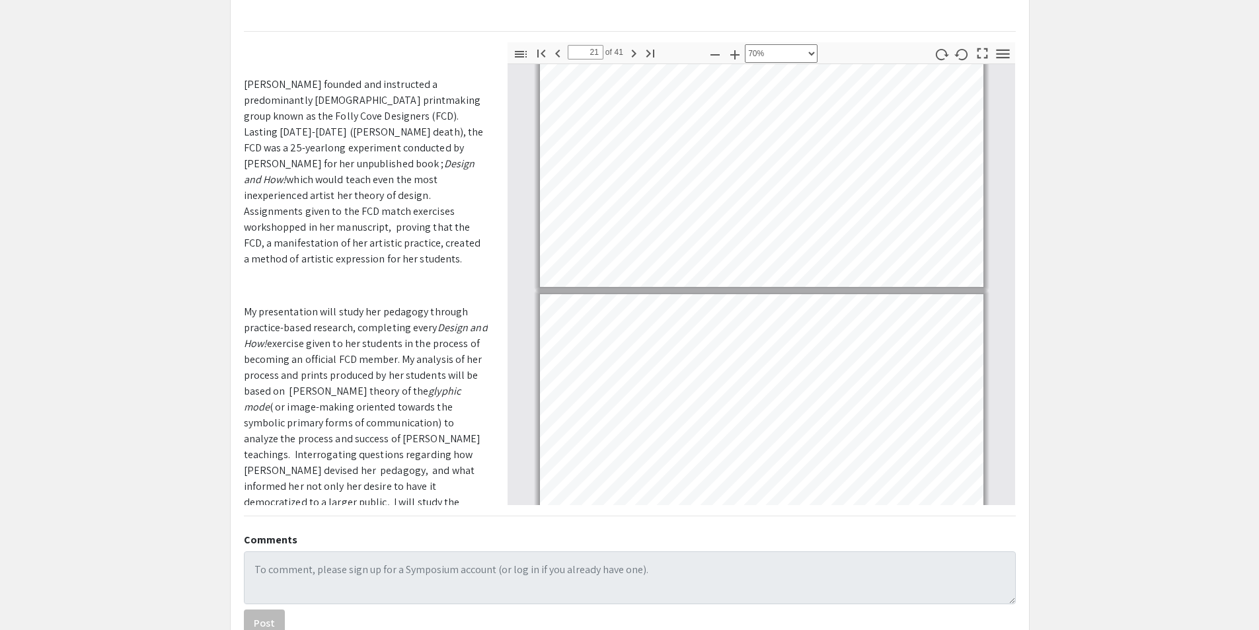
select select "custom"
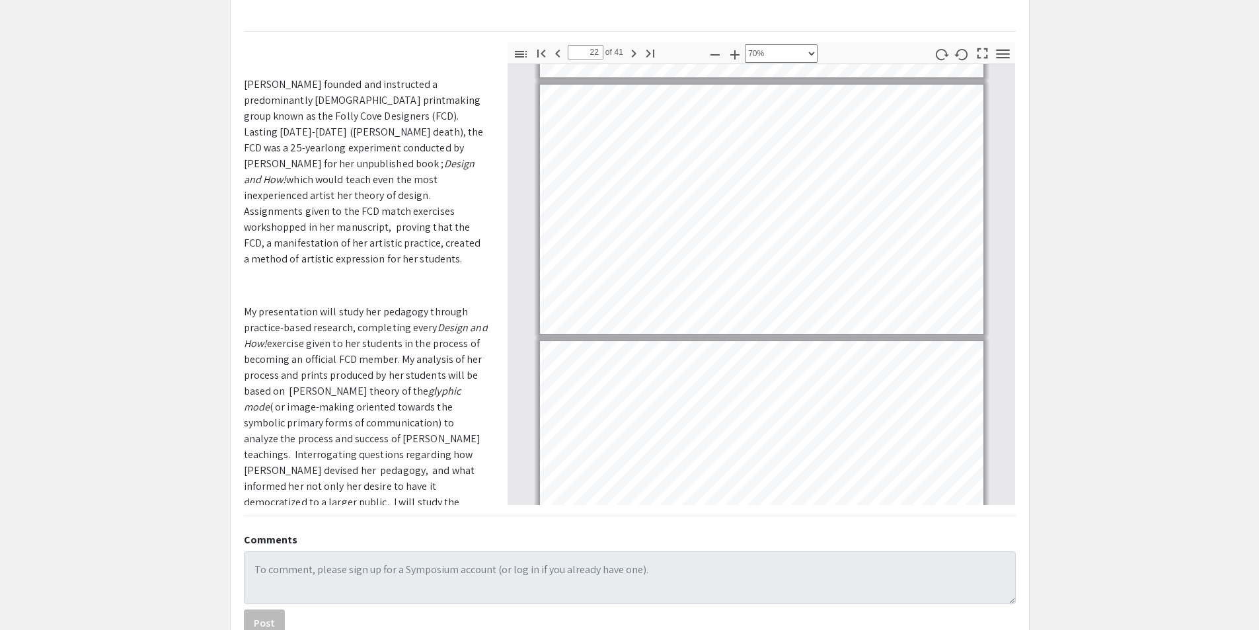
type input "23"
select select "custom"
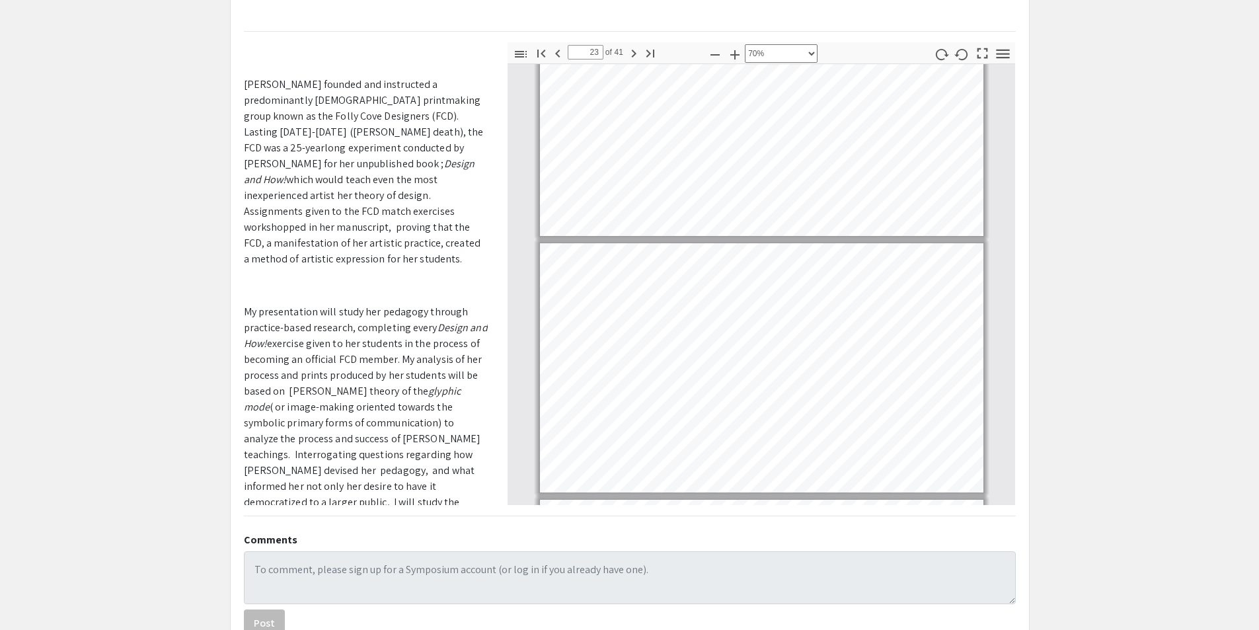
type input "24"
select select "custom"
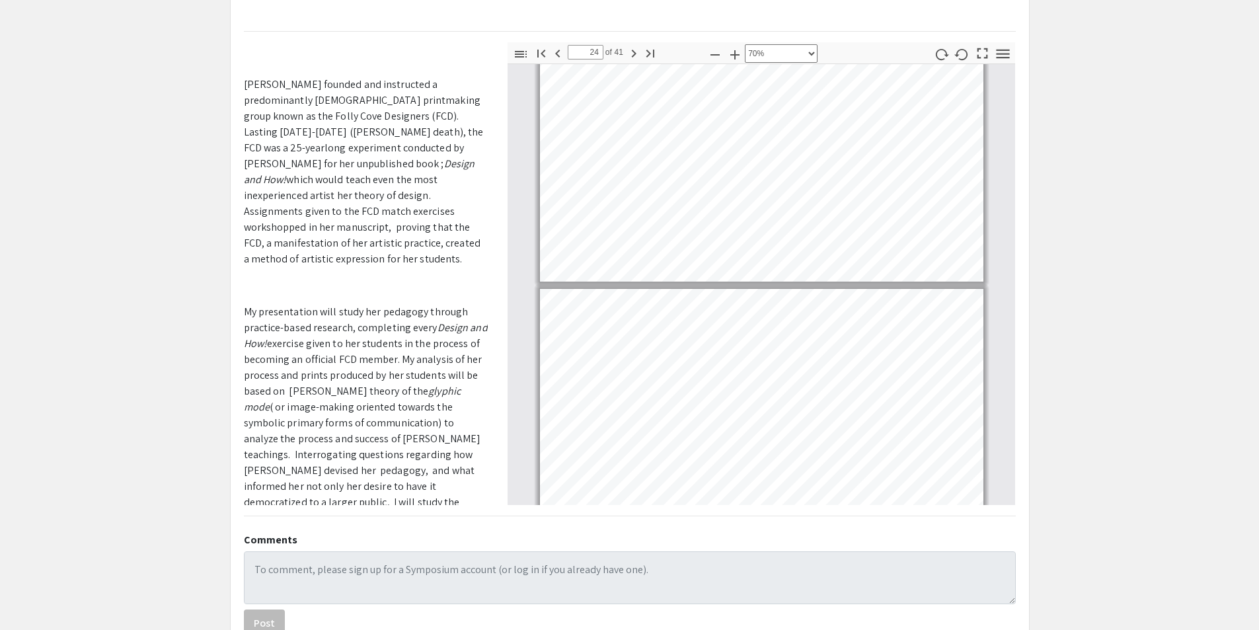
type input "25"
select select "custom"
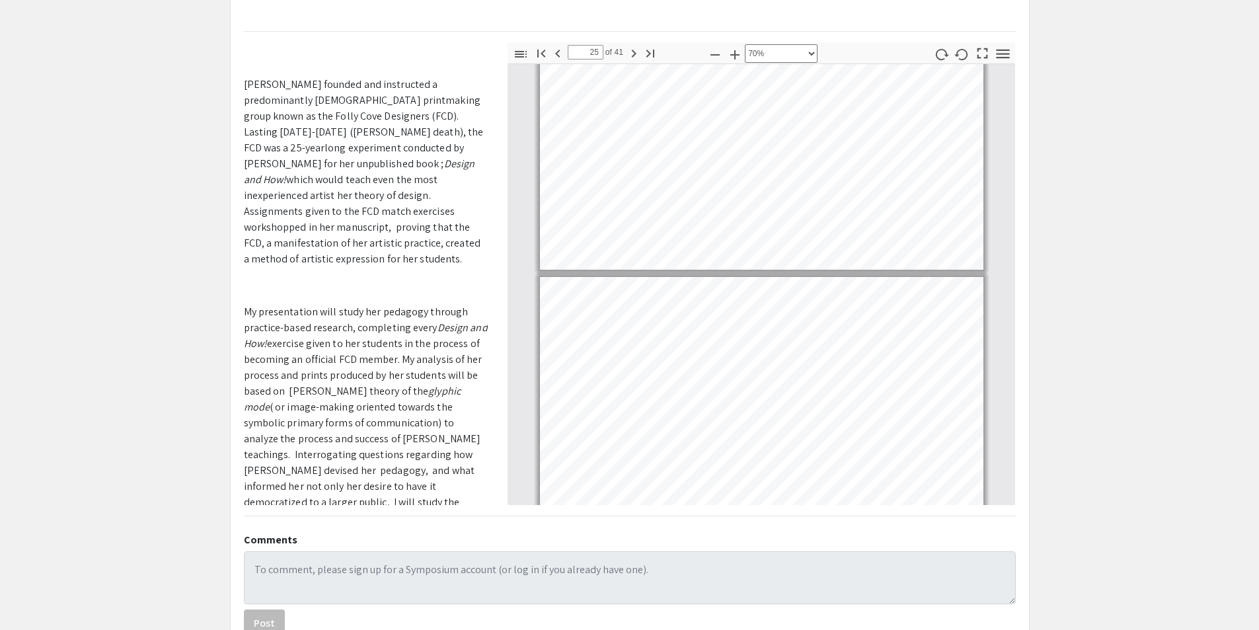
type input "26"
select select "custom"
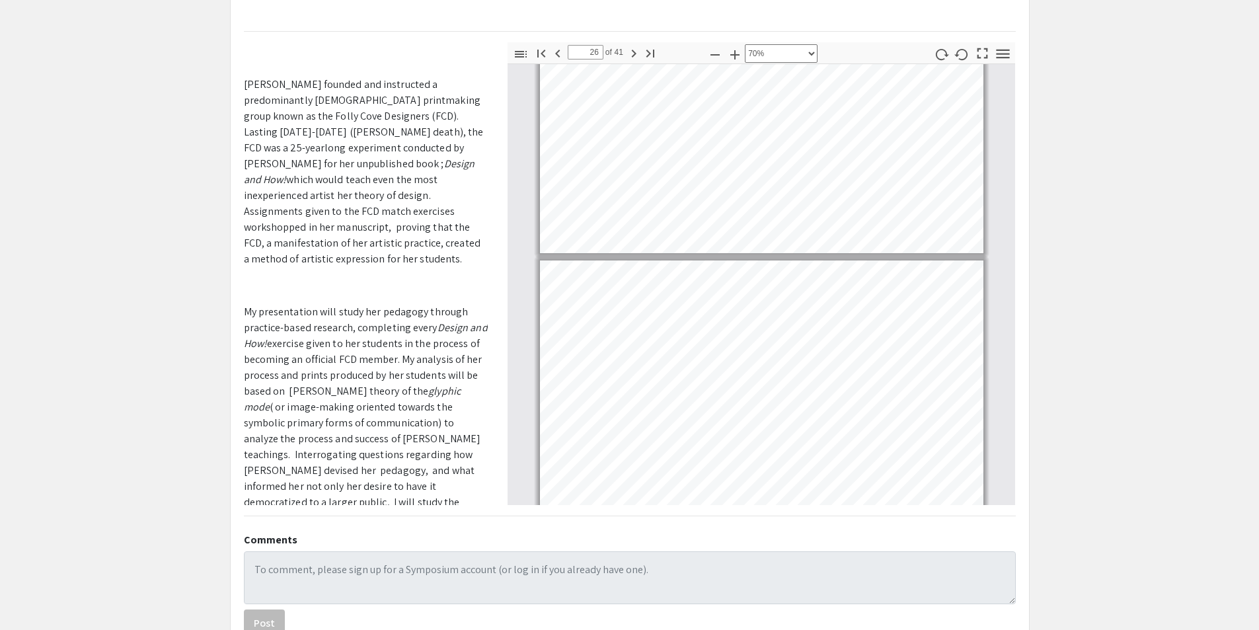
type input "25"
select select "custom"
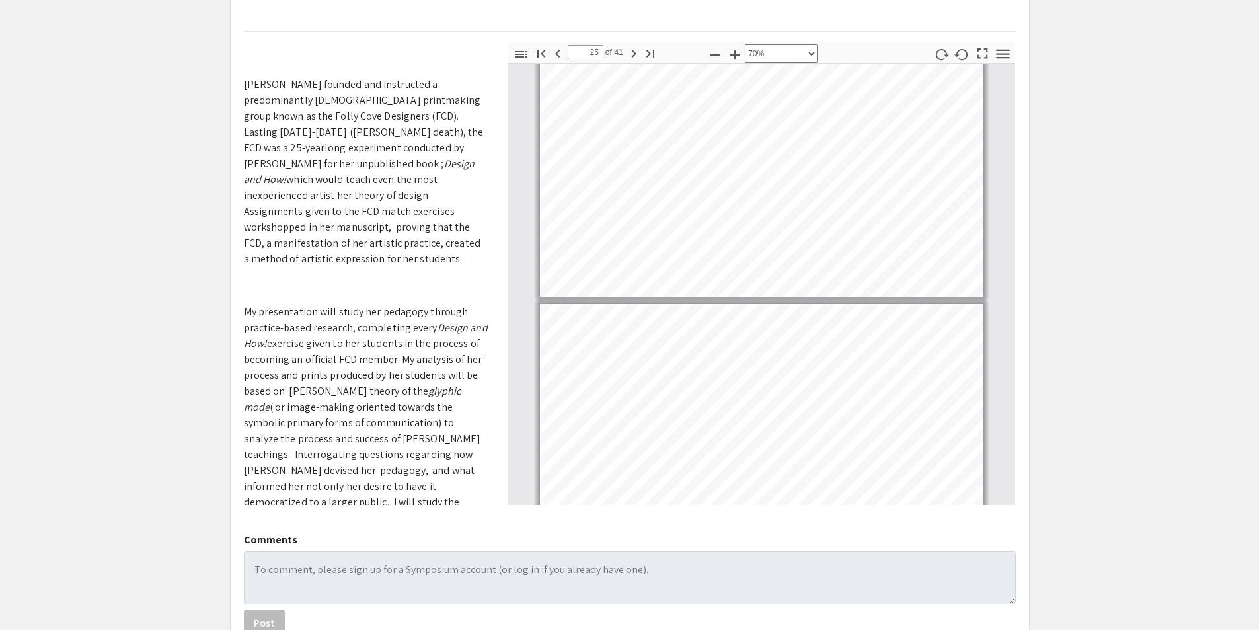
type input "24"
select select "custom"
type input "25"
select select "custom"
type input "26"
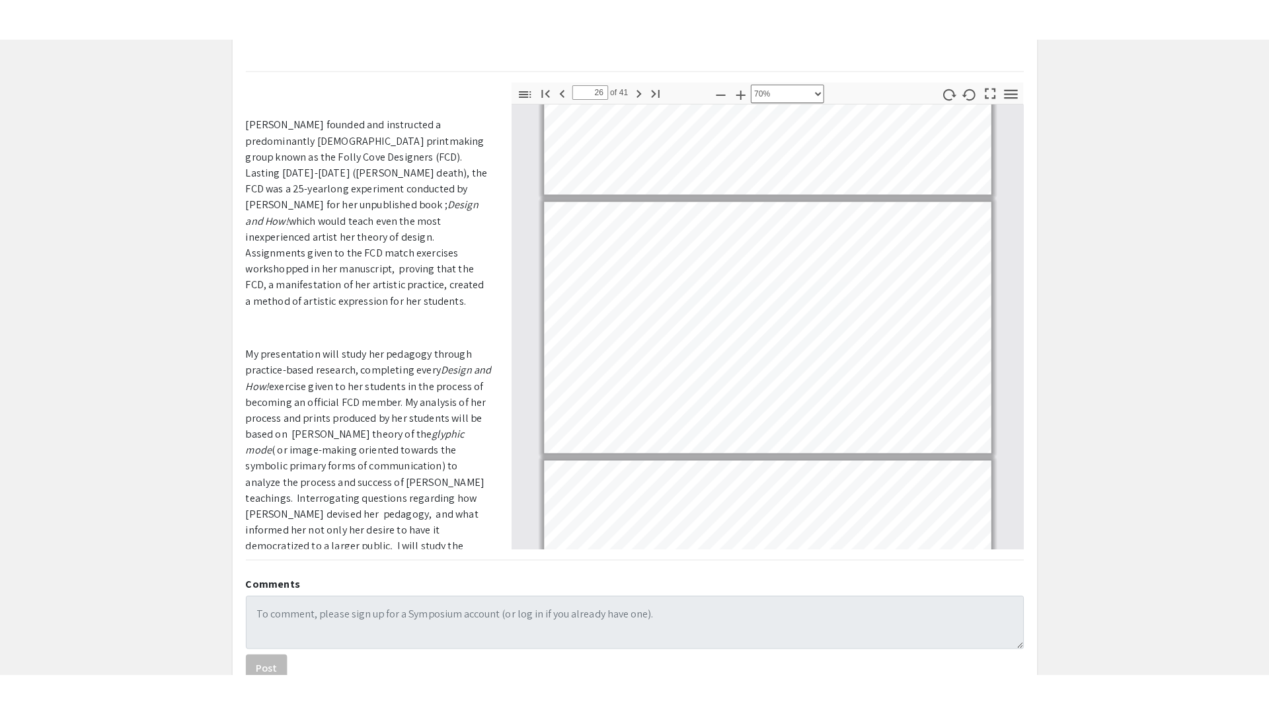
scroll to position [6286, 0]
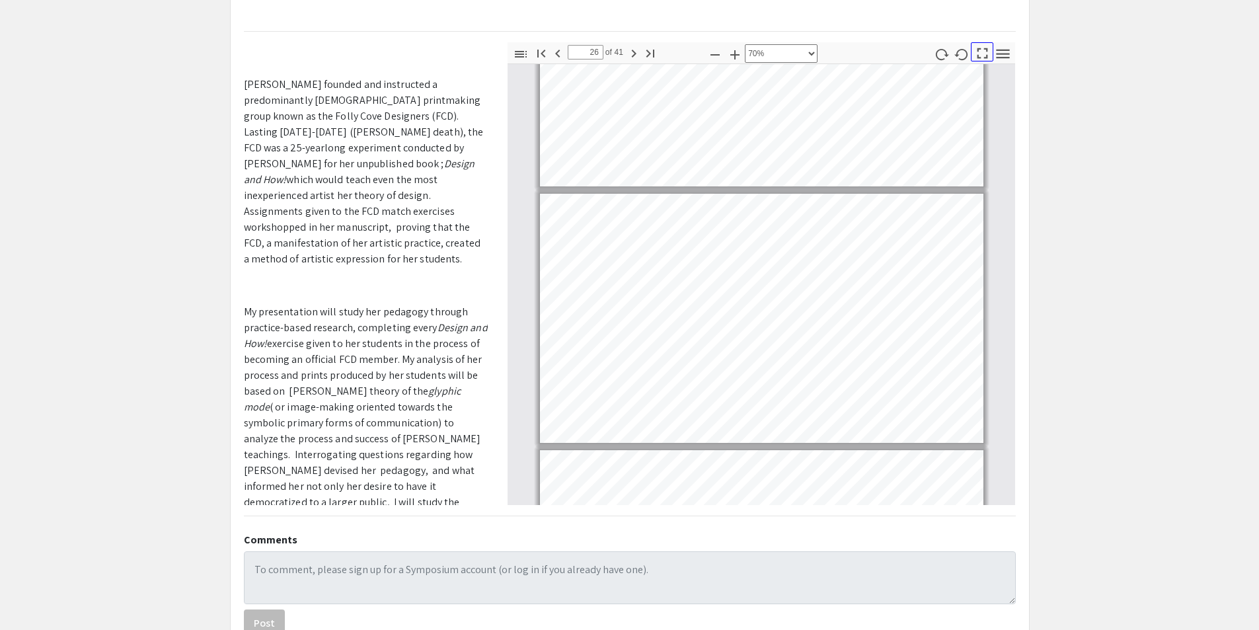
drag, startPoint x: 985, startPoint y: 60, endPoint x: 985, endPoint y: 117, distance: 56.8
click at [985, 59] on icon "button" at bounding box center [982, 53] width 18 height 18
select select "page-fit"
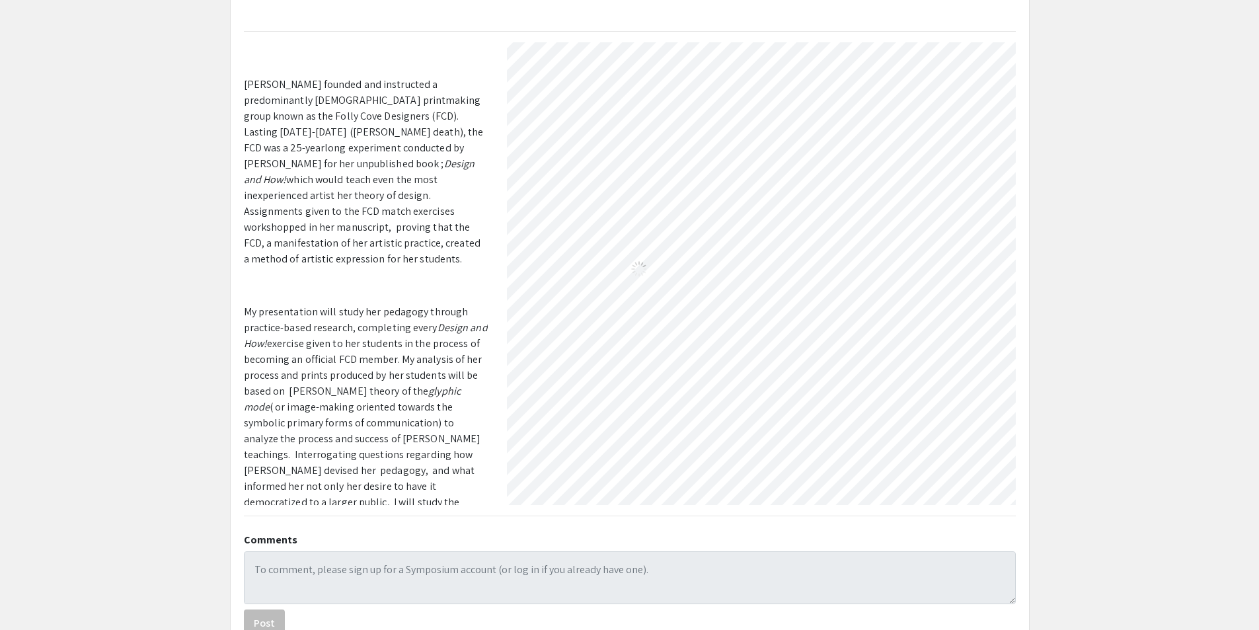
scroll to position [713, 0]
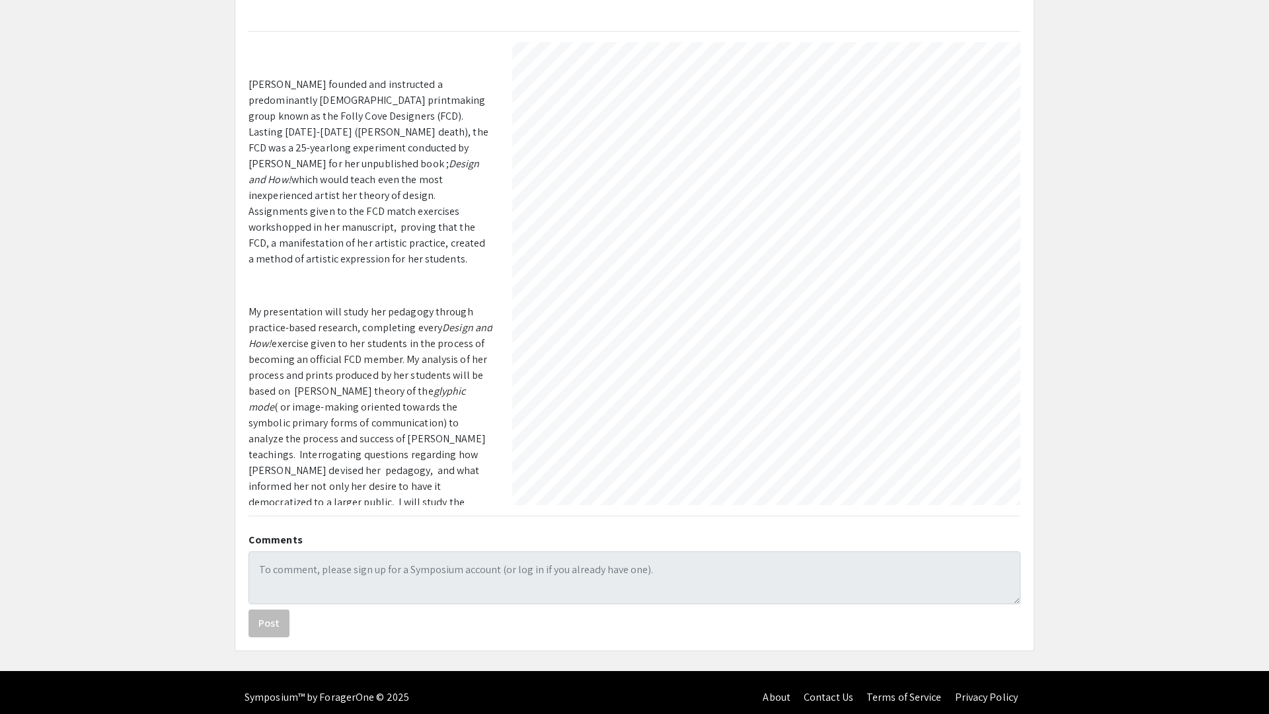
type input "26"
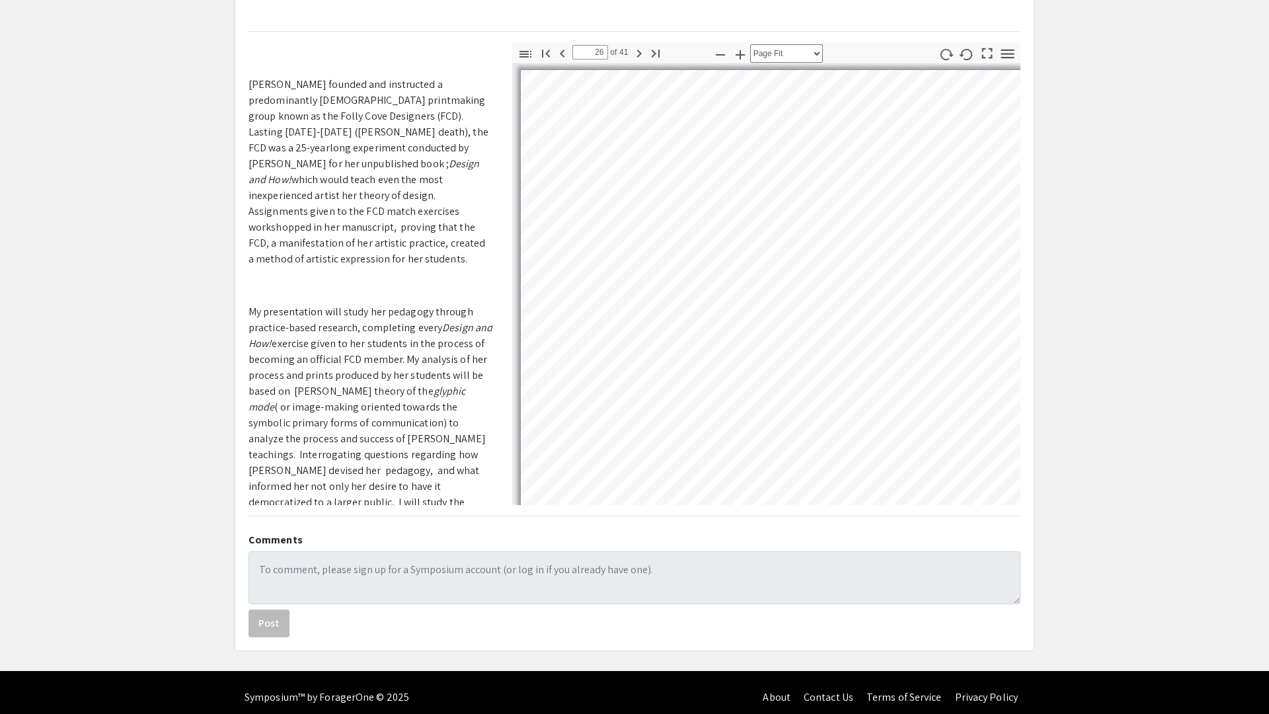
select select "custom"
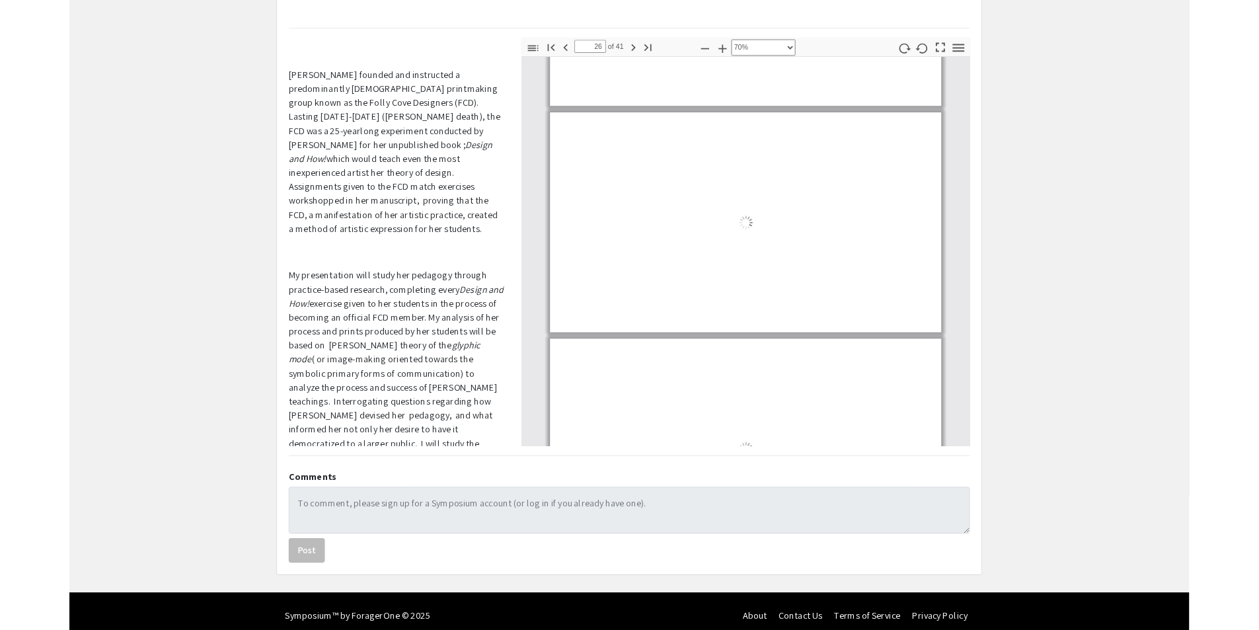
scroll to position [6416, 0]
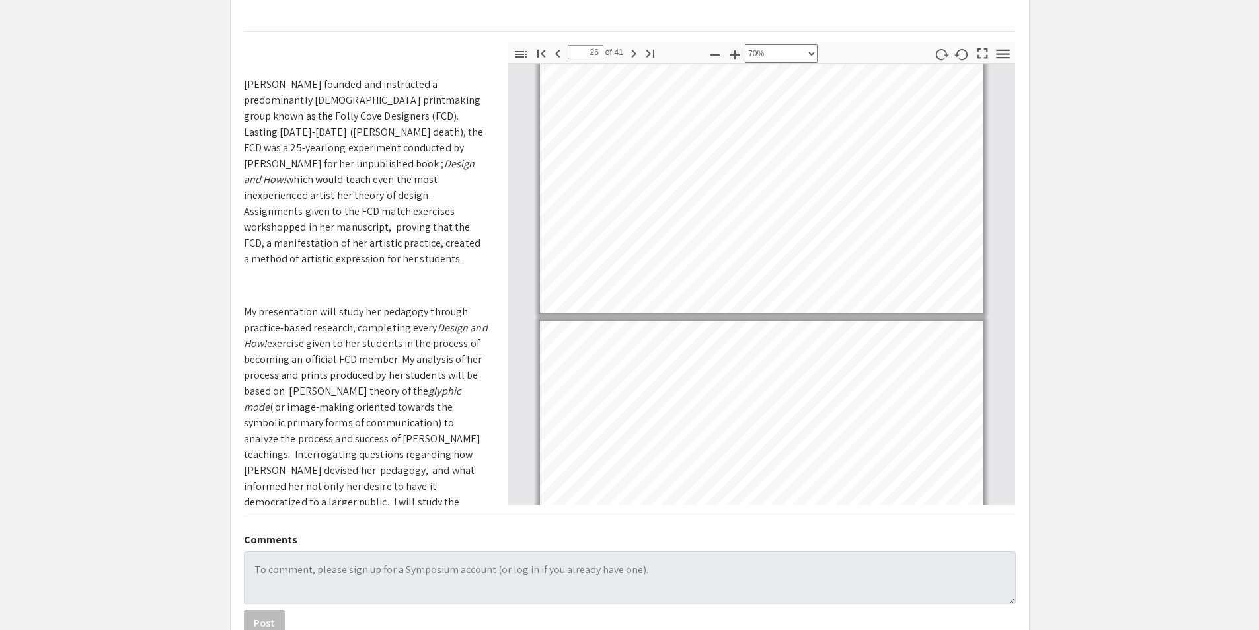
type input "27"
select select "custom"
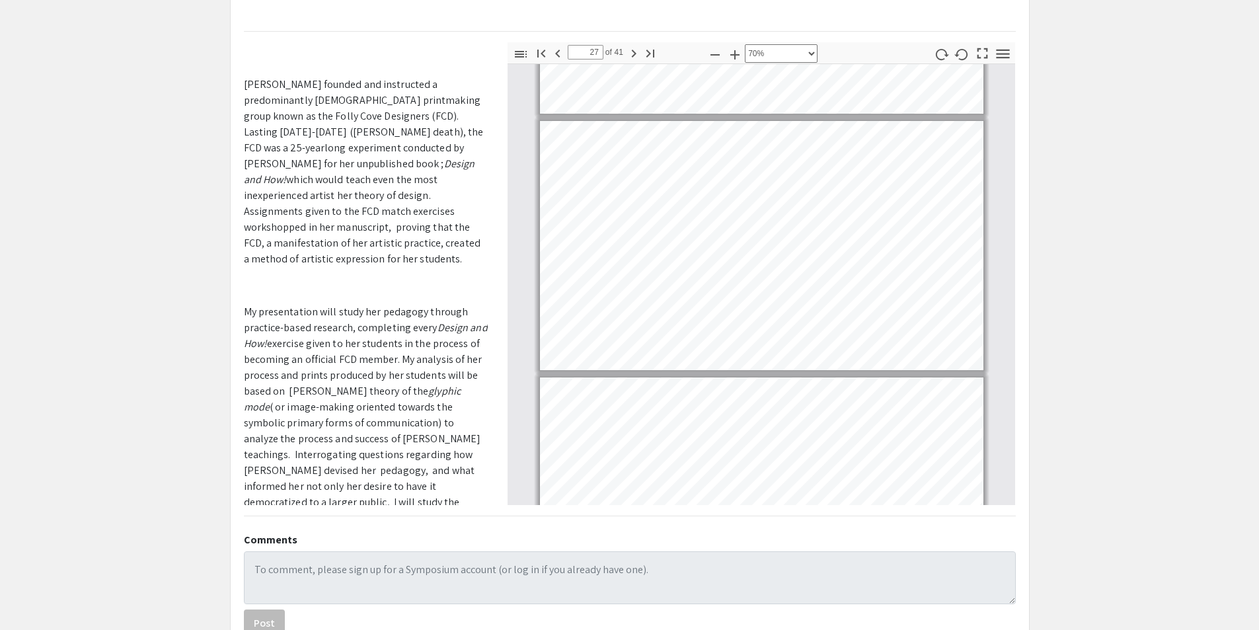
scroll to position [6632, 0]
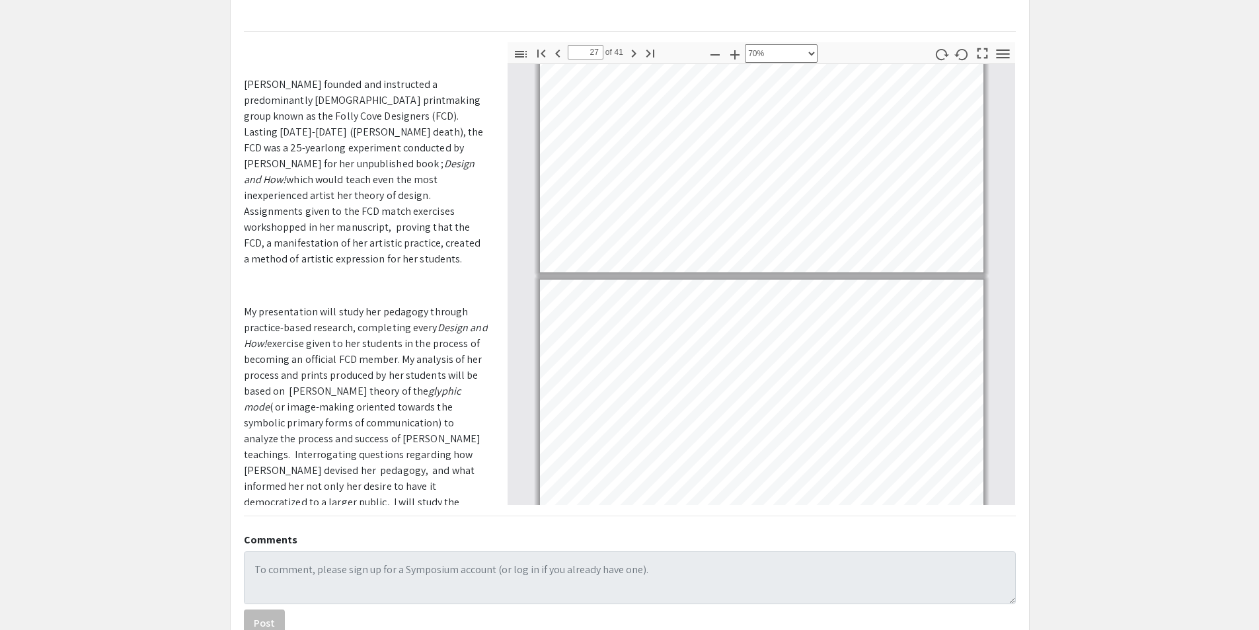
type input "28"
select select "custom"
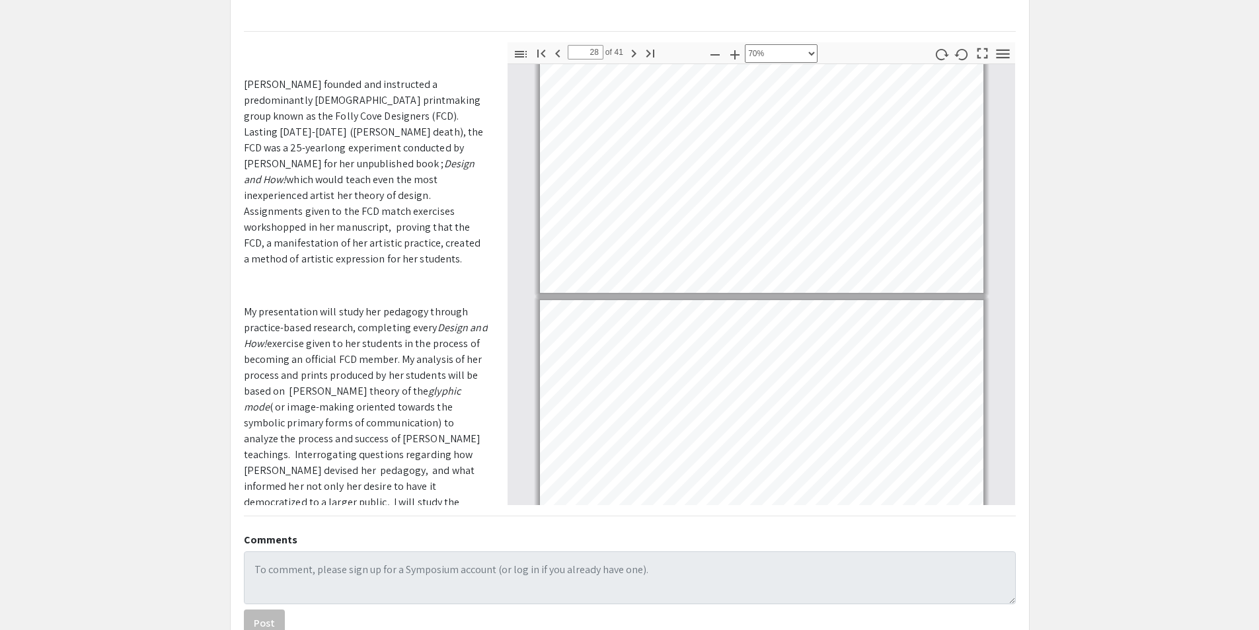
type input "29"
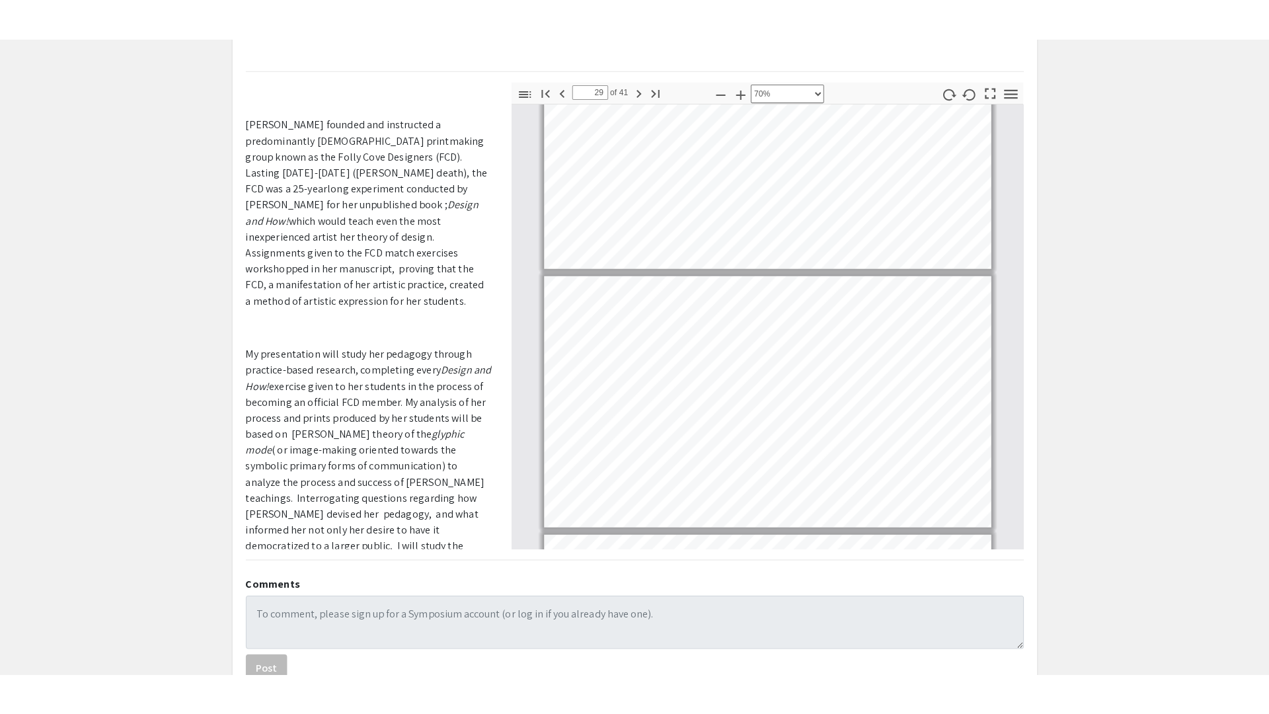
scroll to position [6982, 0]
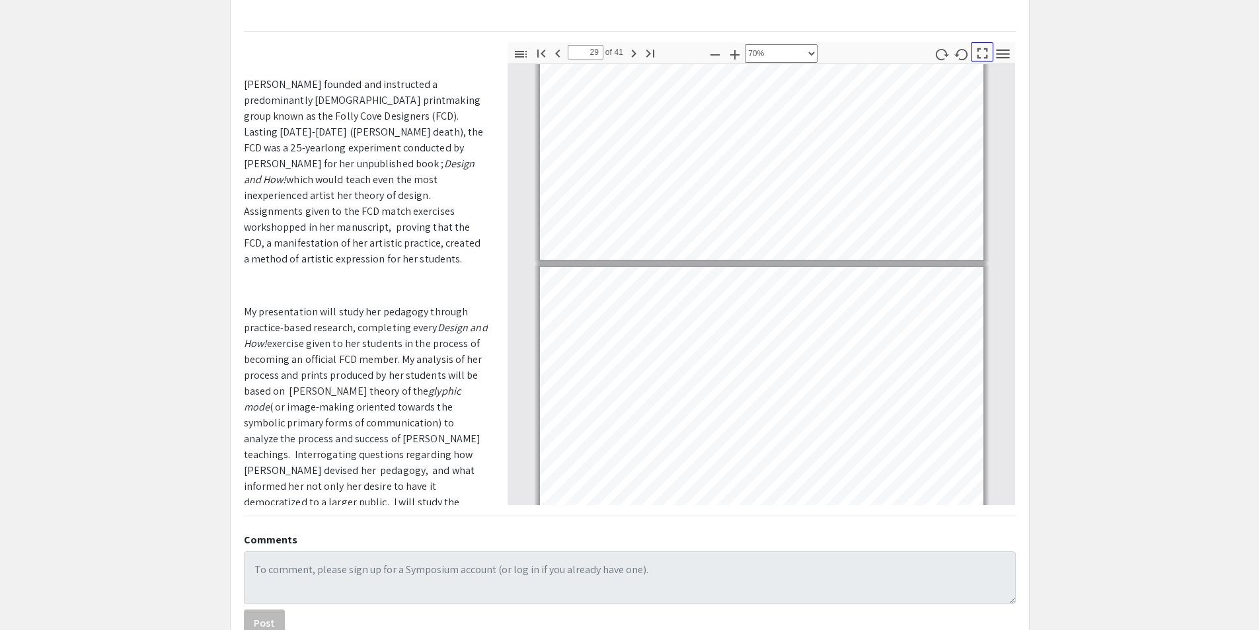
drag, startPoint x: 984, startPoint y: 57, endPoint x: 985, endPoint y: 115, distance: 58.1
click at [985, 57] on icon "button" at bounding box center [982, 53] width 18 height 18
select select "page-fit"
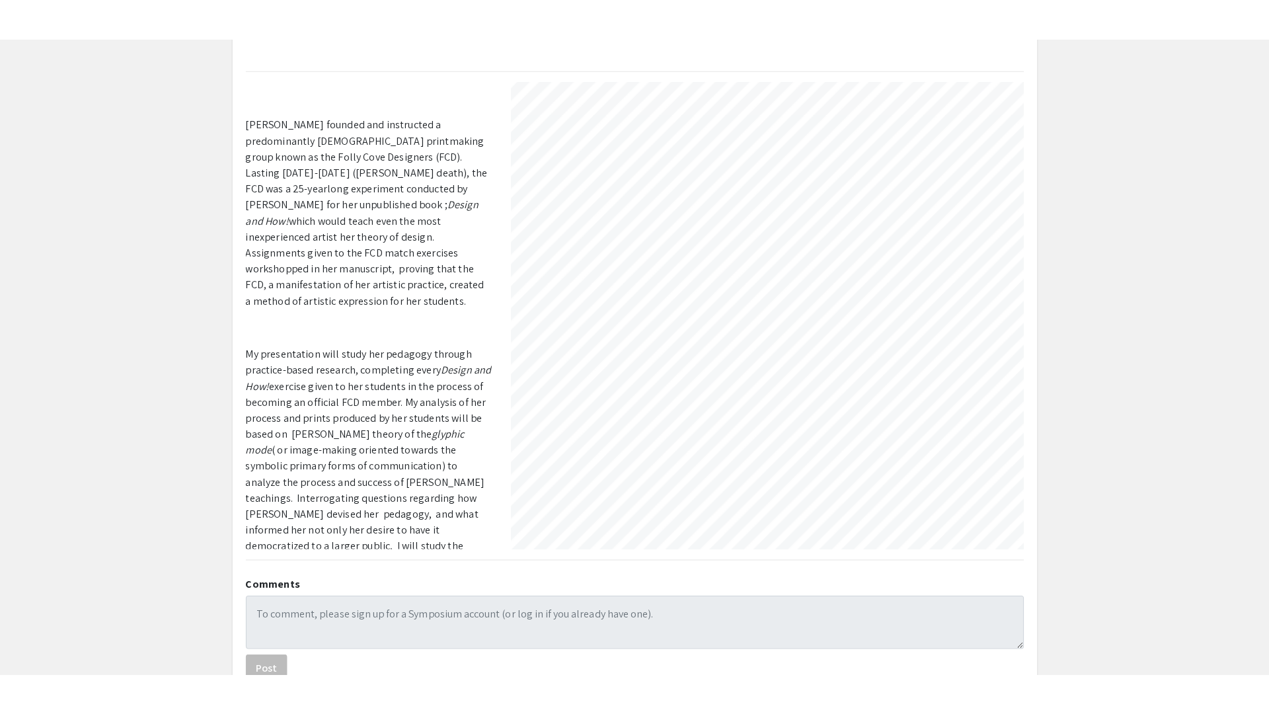
scroll to position [713, 0]
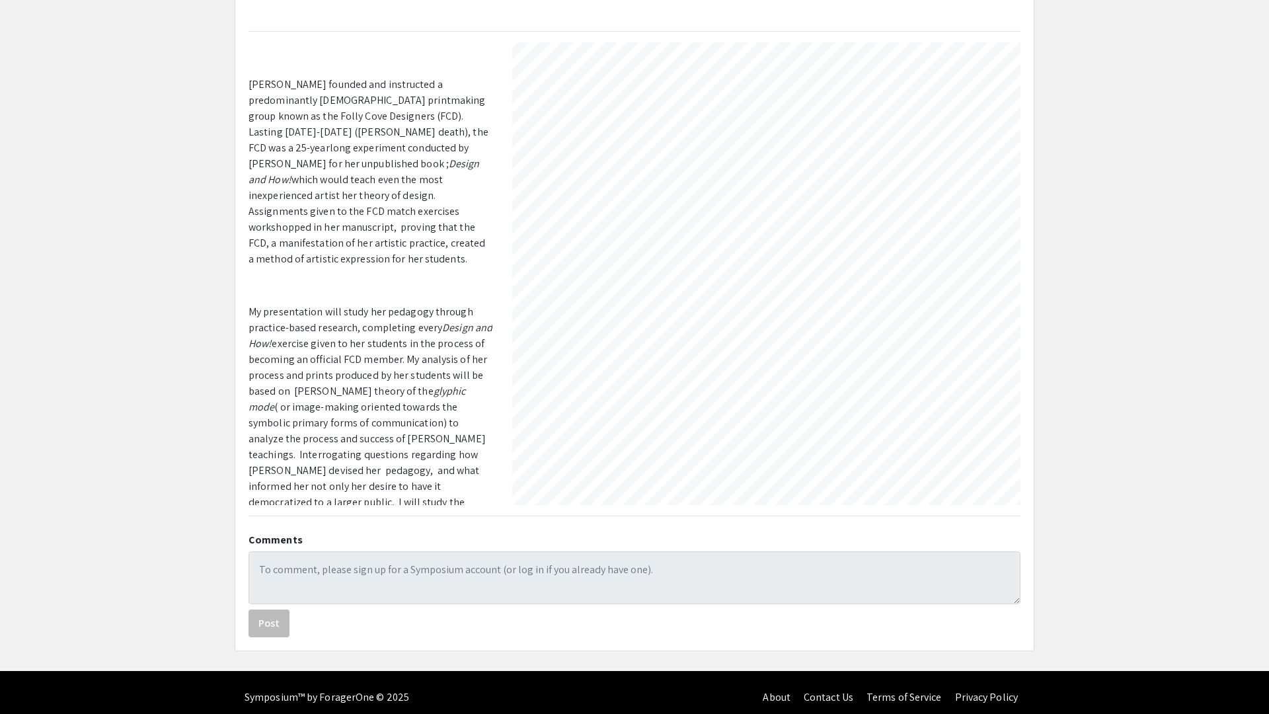
type input "41"
select select "page-width"
type input "40"
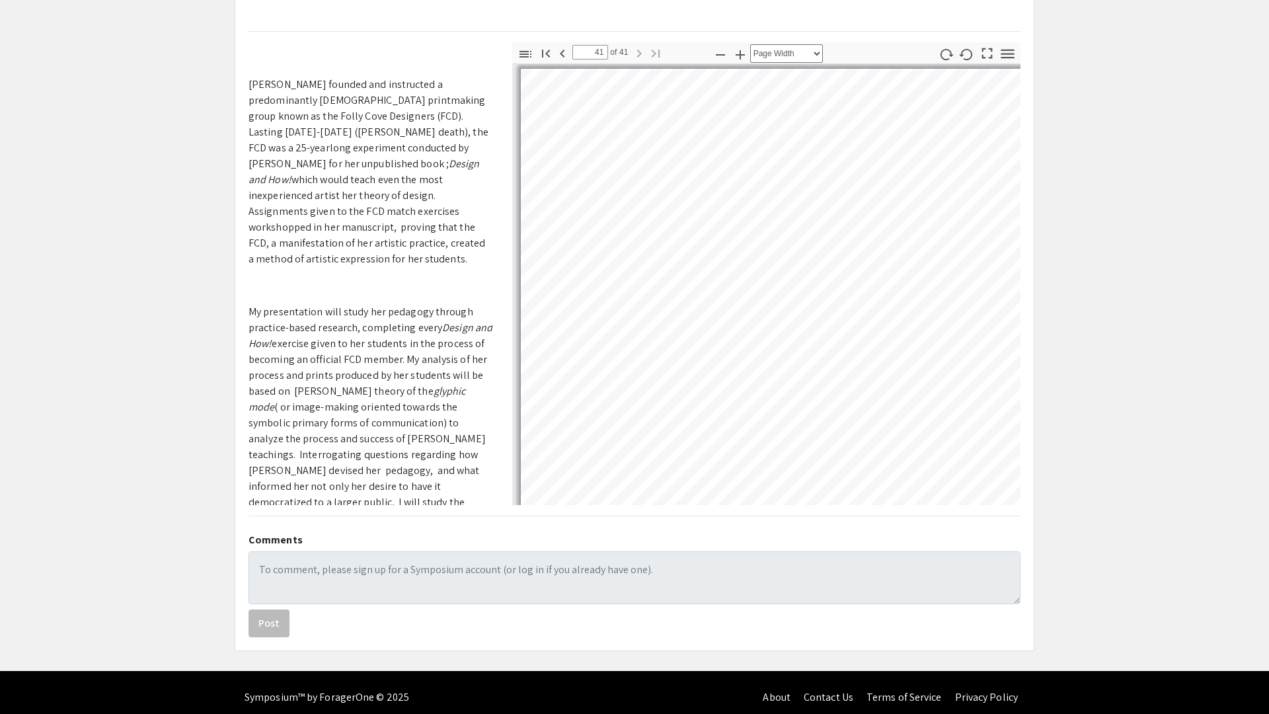
select select "custom"
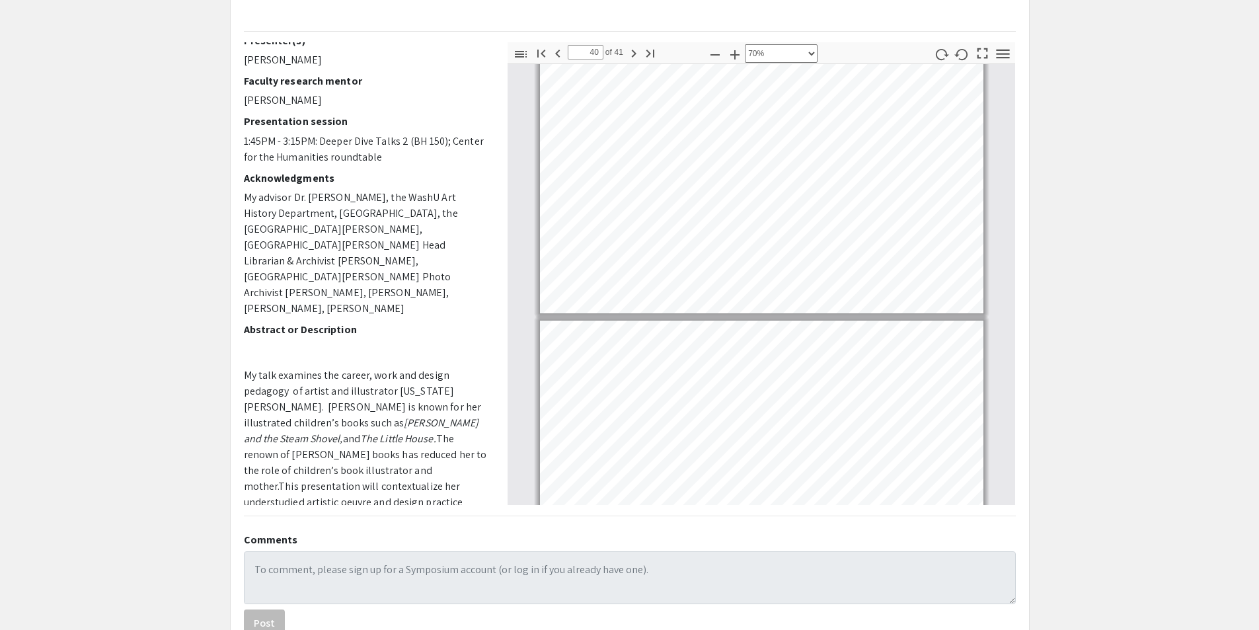
scroll to position [0, 0]
